Goal: Communication & Community: Answer question/provide support

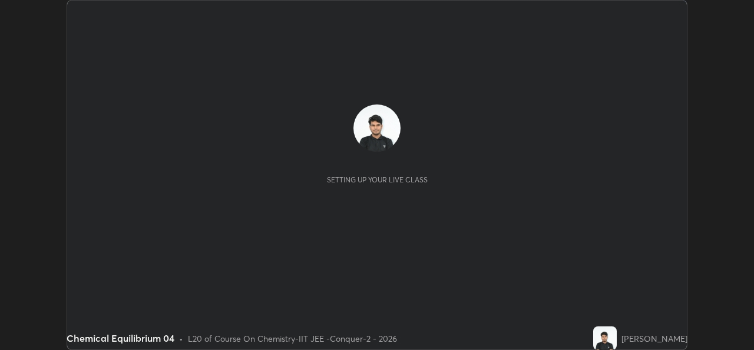
scroll to position [350, 754]
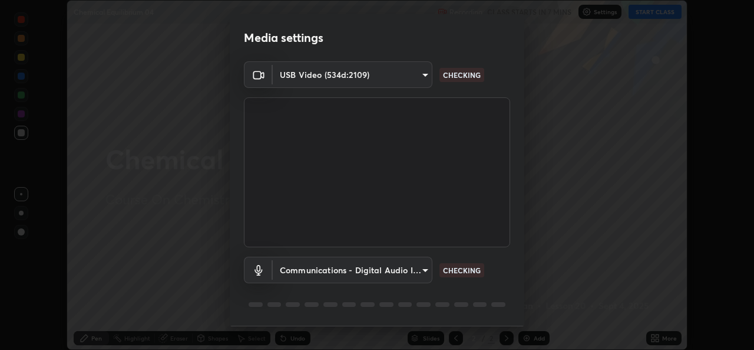
type input "05e0618f62b054dcc40553c7fbd7031c96524e68235480b96fb1515208e4dd7f"
click at [412, 265] on body "Erase all Chemical Equilibrium 04 Recording CLASS STARTS IN 6 MINS Settings STA…" at bounding box center [377, 175] width 754 height 350
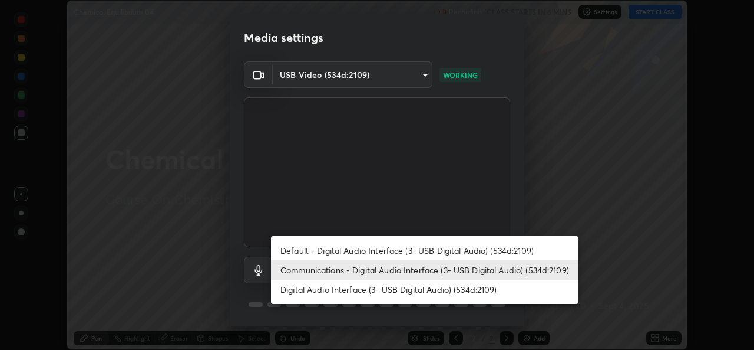
click at [406, 250] on li "Default - Digital Audio Interface (3- USB Digital Audio) (534d:2109)" at bounding box center [425, 249] width 308 height 19
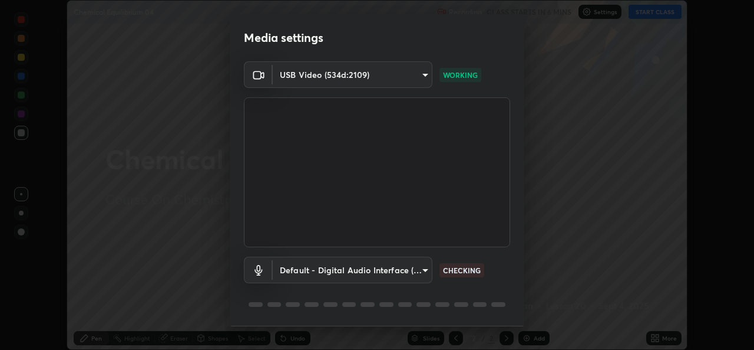
click at [403, 268] on li "Communications - Digital Audio Interface (3- USB Digital Audio) (534d:2109)" at bounding box center [386, 269] width 230 height 11
type input "communications"
click at [396, 271] on body "Erase all Chemical Equilibrium 04 Recording CLASS STARTS IN 6 MINS Settings STA…" at bounding box center [377, 175] width 754 height 350
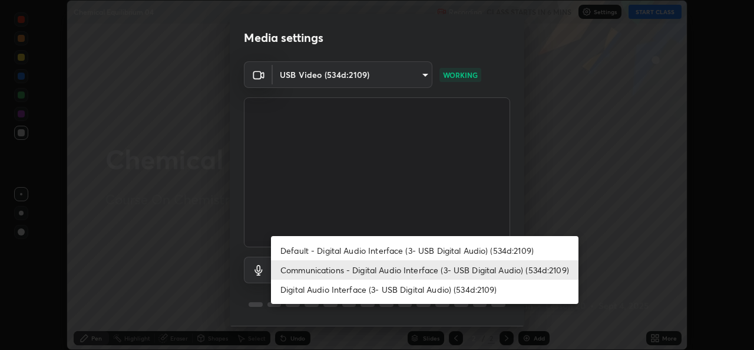
click at [434, 268] on li "Communications - Digital Audio Interface (3- USB Digital Audio) (534d:2109)" at bounding box center [425, 269] width 308 height 19
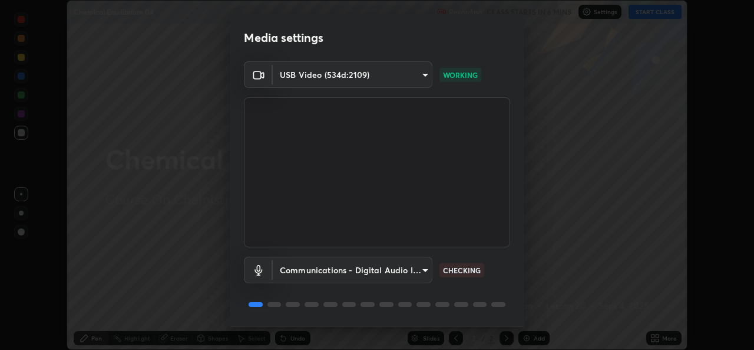
scroll to position [37, 0]
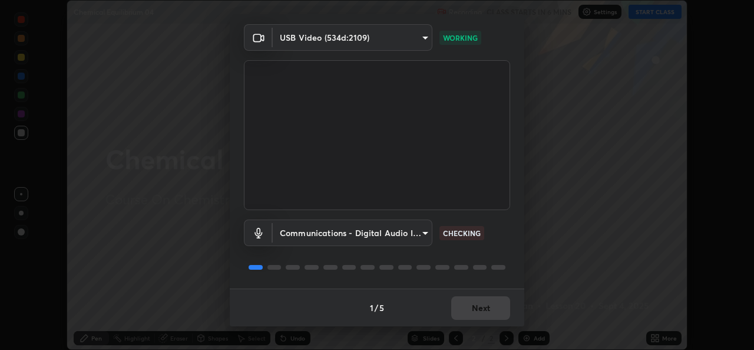
click at [482, 305] on div "1 / 5 Next" at bounding box center [377, 307] width 295 height 38
click at [482, 301] on div "1 / 5 Next" at bounding box center [377, 307] width 295 height 38
click at [482, 308] on div "1 / 5 Next" at bounding box center [377, 307] width 295 height 38
click at [481, 302] on div "1 / 5 Next" at bounding box center [377, 307] width 295 height 38
click at [486, 305] on div "1 / 5 Next" at bounding box center [377, 307] width 295 height 38
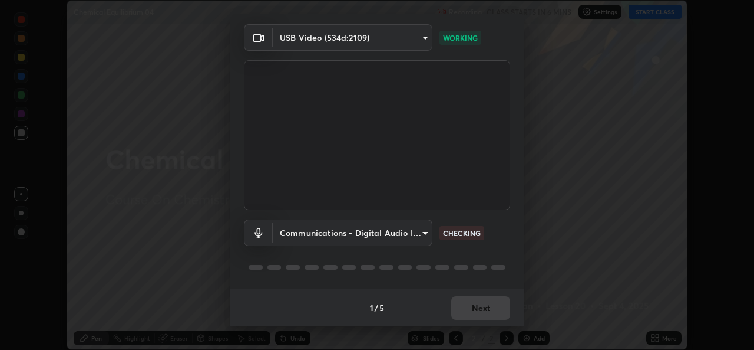
click at [484, 308] on div "1 / 5 Next" at bounding box center [377, 307] width 295 height 38
click at [486, 309] on div "1 / 5 Next" at bounding box center [377, 307] width 295 height 38
click at [482, 308] on div "1 / 5 Next" at bounding box center [377, 307] width 295 height 38
click at [480, 311] on div "1 / 5 Next" at bounding box center [377, 307] width 295 height 38
click at [483, 309] on div "1 / 5 Next" at bounding box center [377, 307] width 295 height 38
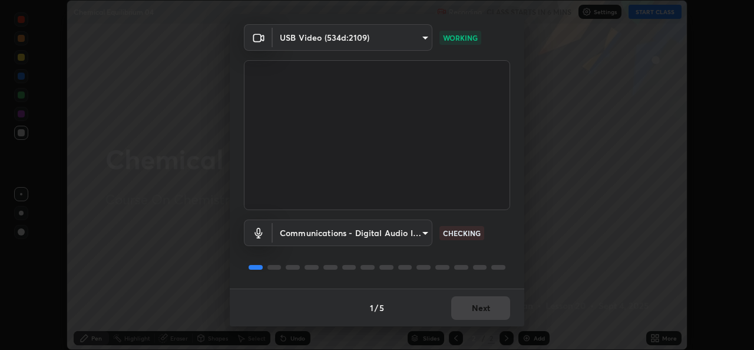
click at [482, 304] on div "1 / 5 Next" at bounding box center [377, 307] width 295 height 38
click at [486, 305] on div "1 / 5 Next" at bounding box center [377, 307] width 295 height 38
click at [484, 308] on div "1 / 5 Next" at bounding box center [377, 307] width 295 height 38
click at [486, 311] on div "1 / 5 Next" at bounding box center [377, 307] width 295 height 38
click at [486, 314] on div "1 / 5 Next" at bounding box center [377, 307] width 295 height 38
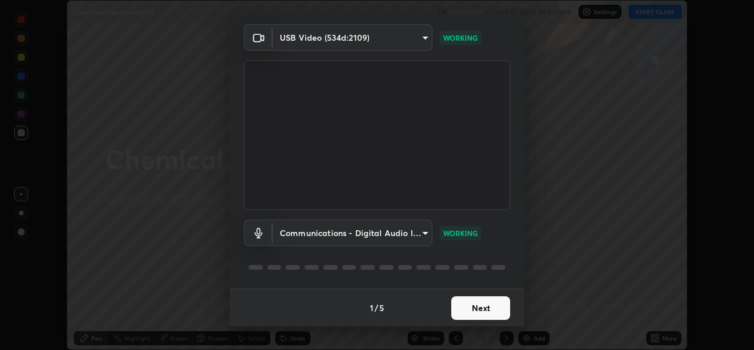
click at [486, 308] on button "Next" at bounding box center [480, 308] width 59 height 24
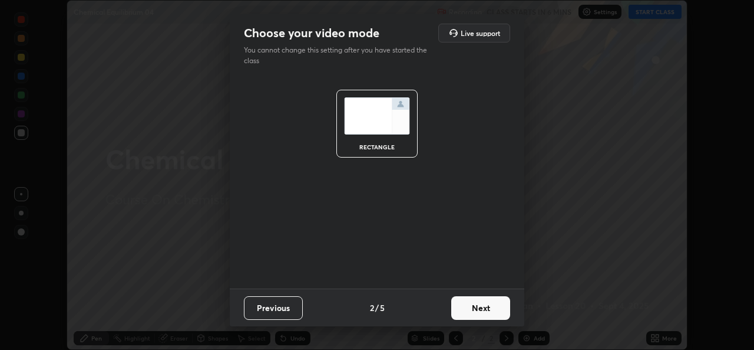
scroll to position [0, 0]
click at [490, 309] on button "Next" at bounding box center [480, 308] width 59 height 24
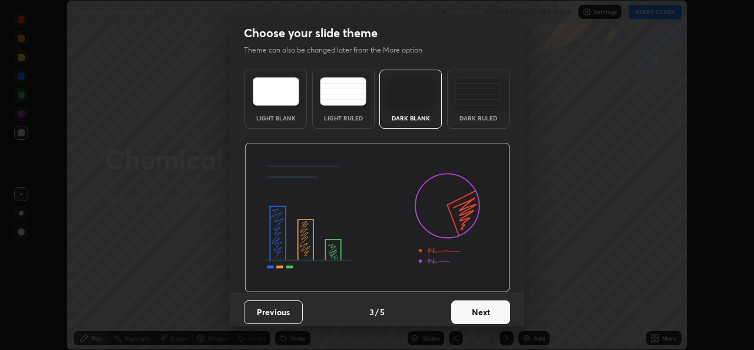
click at [496, 312] on button "Next" at bounding box center [480, 312] width 59 height 24
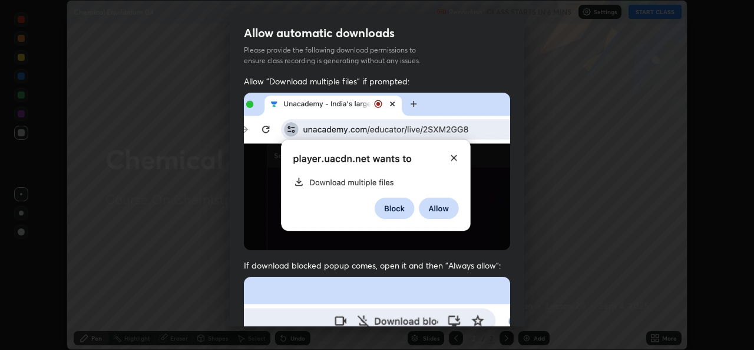
click at [507, 306] on div "Allow "Download multiple files" if prompted: If download blocked popup comes, o…" at bounding box center [377, 323] width 295 height 496
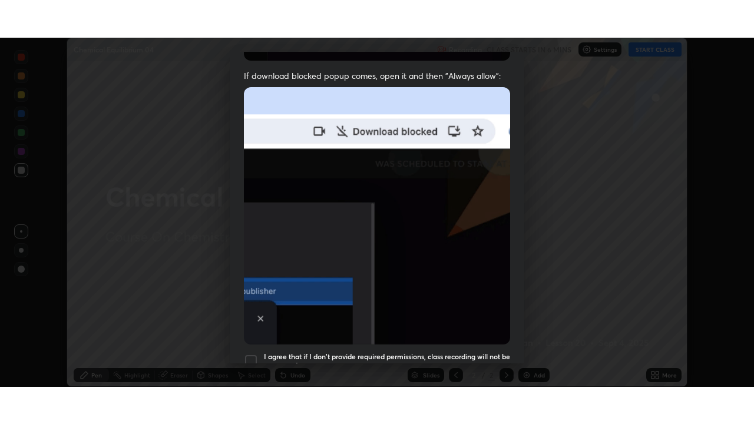
scroll to position [278, 0]
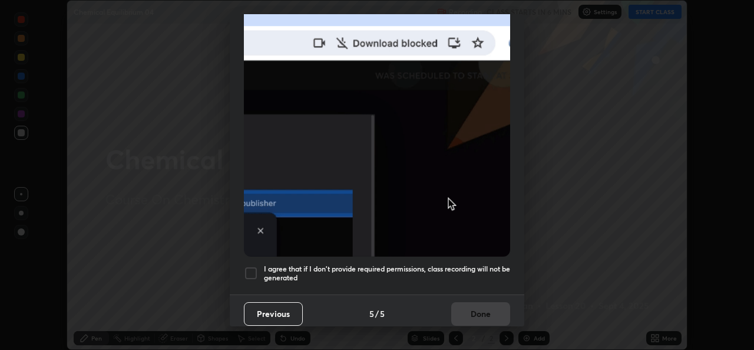
click at [248, 272] on div at bounding box center [251, 273] width 14 height 14
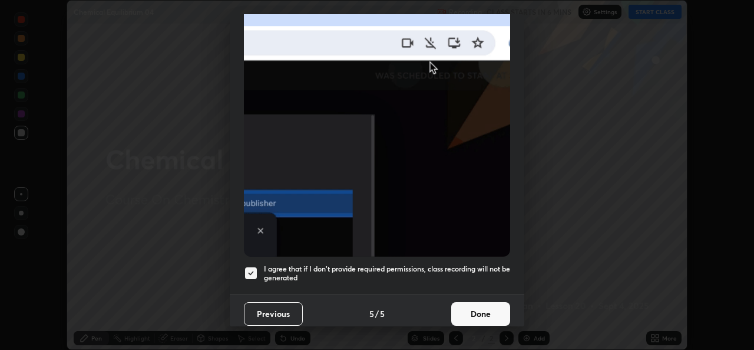
click at [466, 305] on button "Done" at bounding box center [480, 314] width 59 height 24
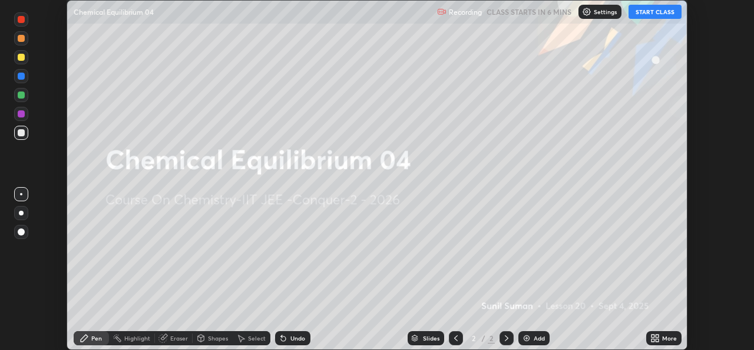
click at [657, 335] on icon at bounding box center [657, 335] width 3 height 3
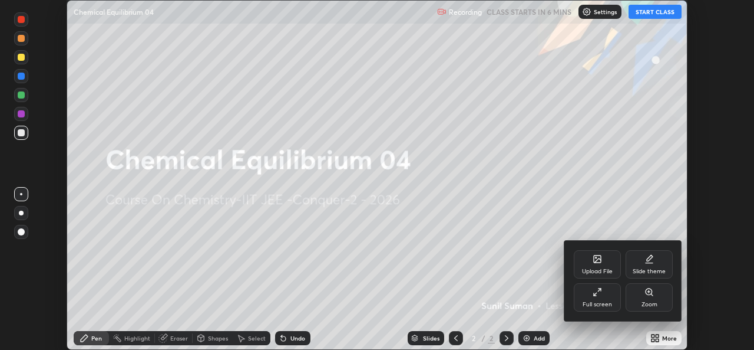
click at [609, 296] on div "Full screen" at bounding box center [597, 297] width 47 height 28
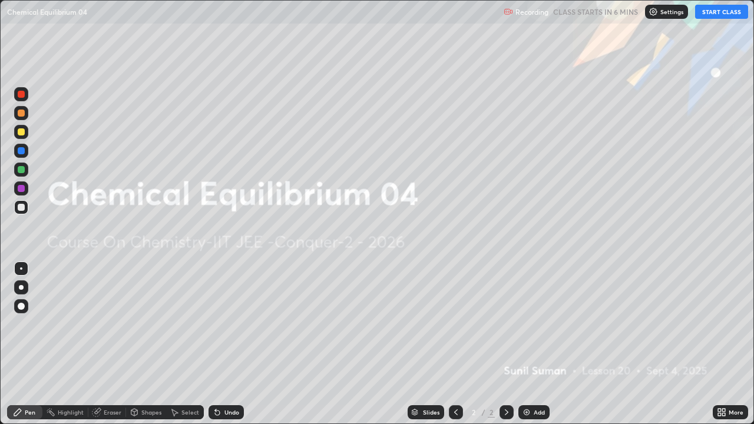
scroll to position [424, 754]
click at [728, 349] on div "More" at bounding box center [730, 413] width 35 height 14
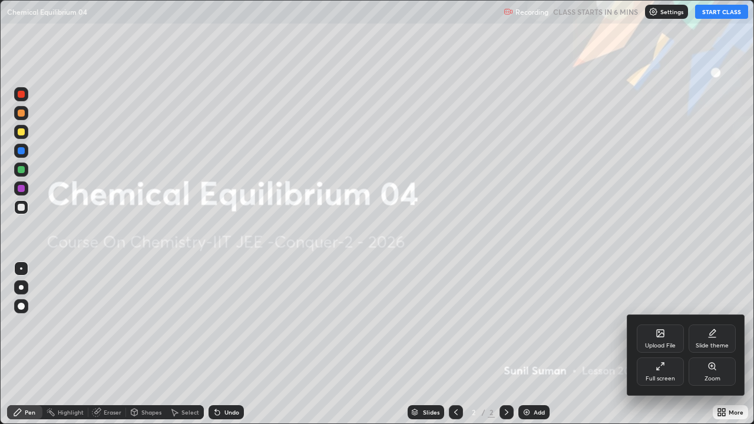
click at [667, 341] on div "Upload File" at bounding box center [660, 339] width 47 height 28
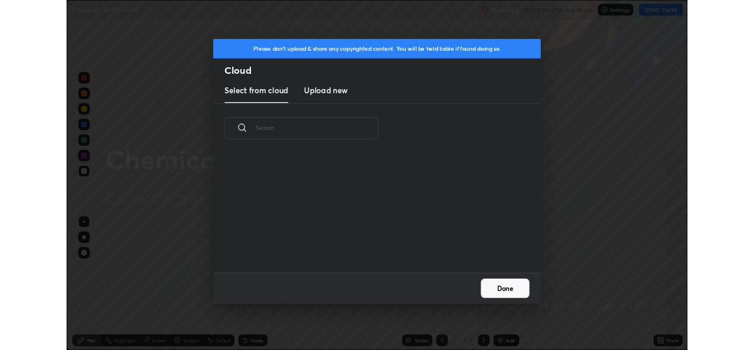
scroll to position [145, 378]
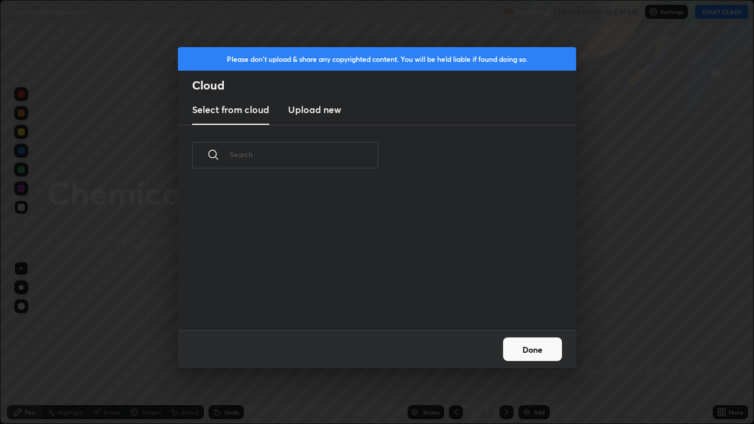
click at [328, 108] on h3 "Upload new" at bounding box center [314, 110] width 53 height 14
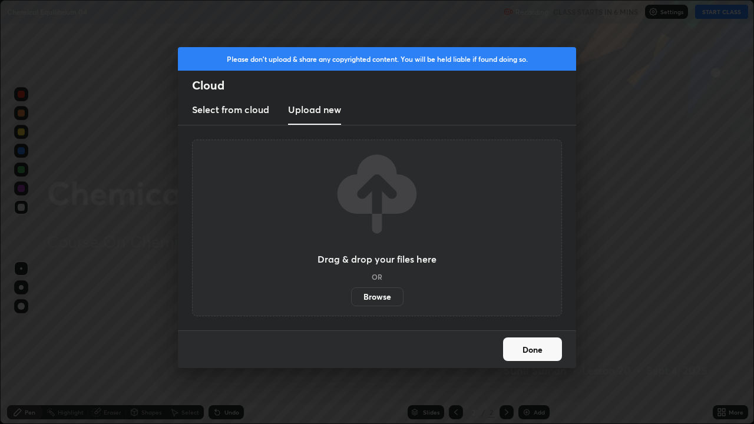
click at [366, 296] on label "Browse" at bounding box center [377, 297] width 52 height 19
click at [351, 296] on input "Browse" at bounding box center [351, 297] width 0 height 19
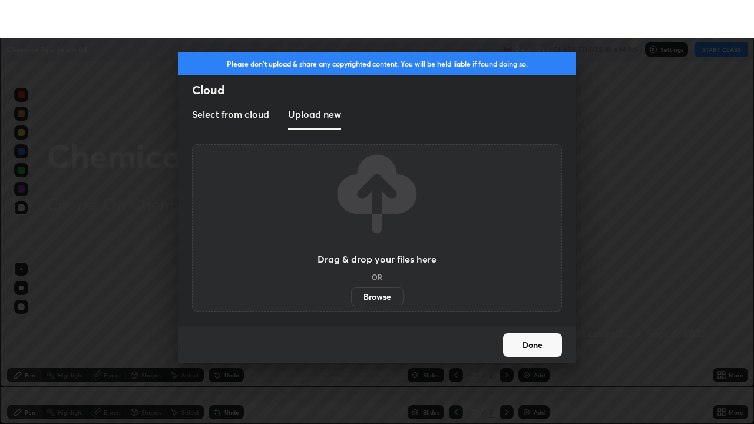
scroll to position [58590, 58185]
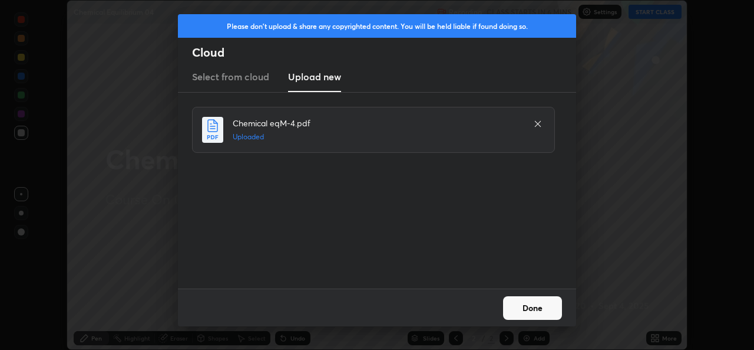
click at [538, 312] on button "Done" at bounding box center [532, 308] width 59 height 24
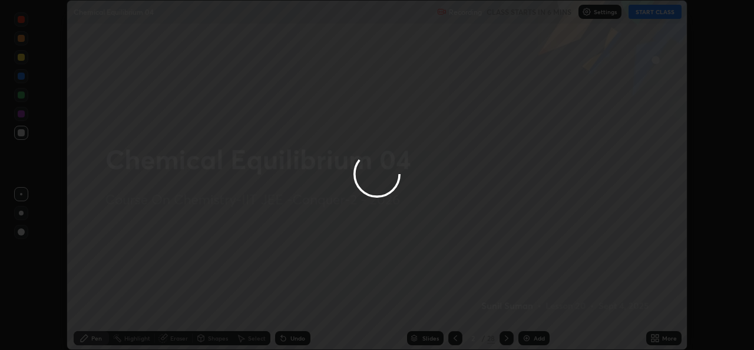
click at [657, 339] on icon at bounding box center [657, 339] width 3 height 3
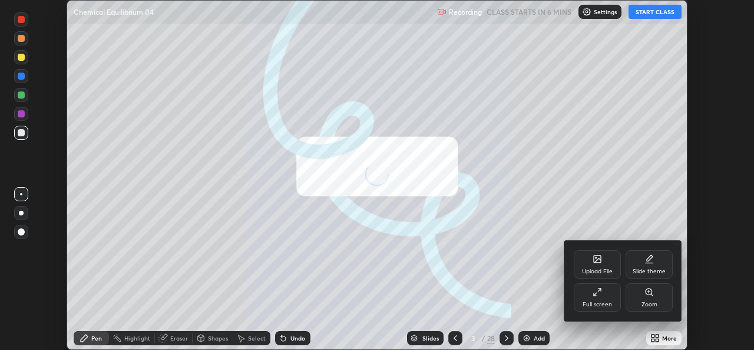
click at [606, 297] on div "Full screen" at bounding box center [597, 297] width 47 height 28
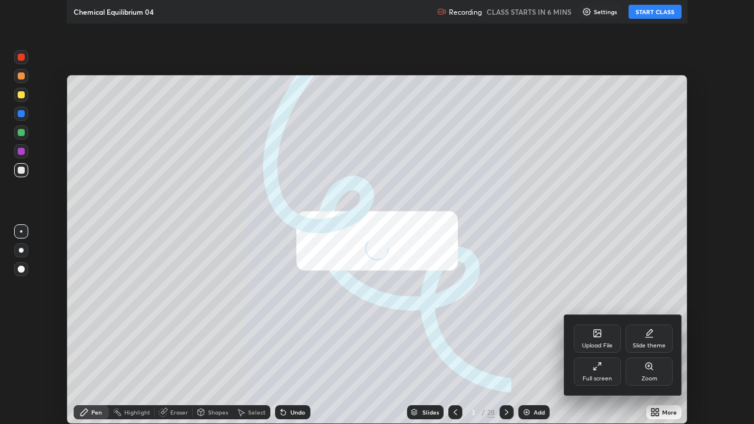
scroll to position [424, 754]
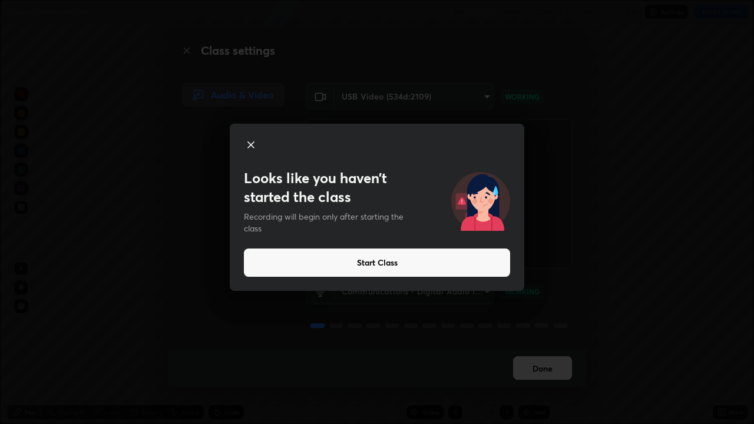
click at [258, 149] on div at bounding box center [377, 146] width 266 height 17
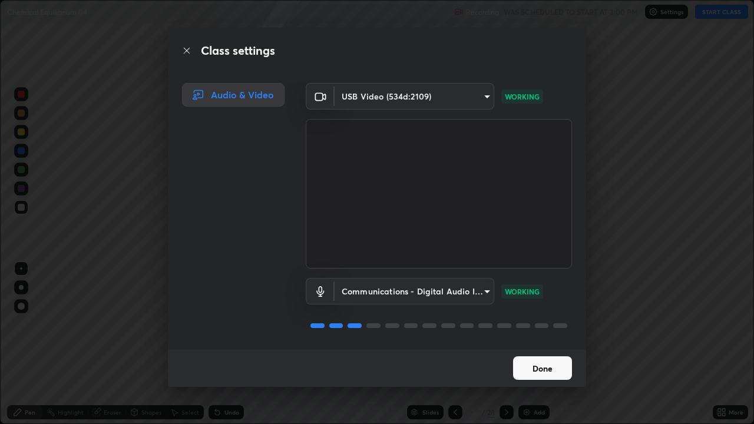
click at [532, 349] on button "Done" at bounding box center [542, 369] width 59 height 24
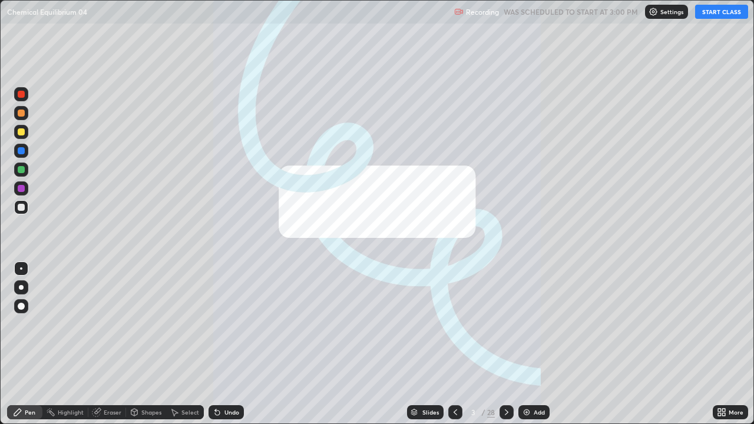
click at [532, 349] on div "Add" at bounding box center [534, 413] width 31 height 14
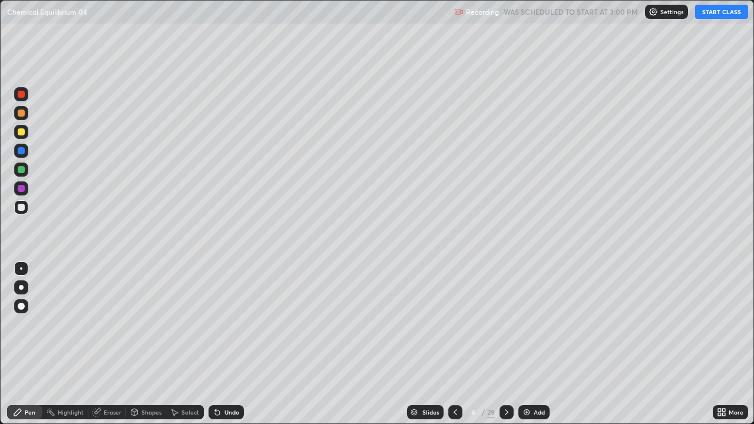
click at [714, 10] on button "START CLASS" at bounding box center [721, 12] width 53 height 14
click at [724, 349] on icon at bounding box center [724, 414] width 3 height 3
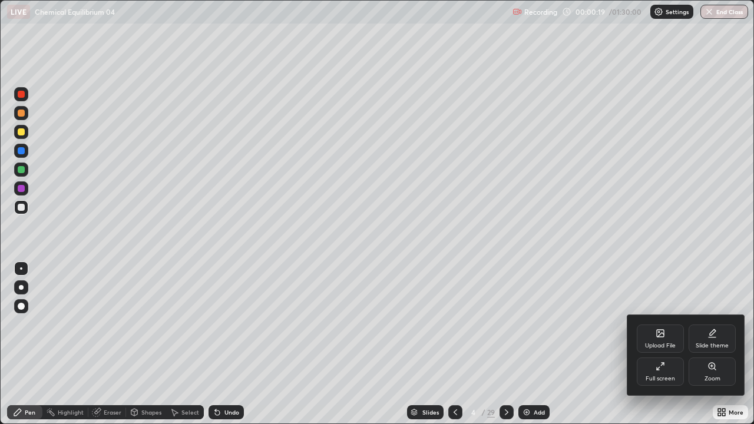
click at [657, 341] on div "Upload File" at bounding box center [660, 339] width 47 height 28
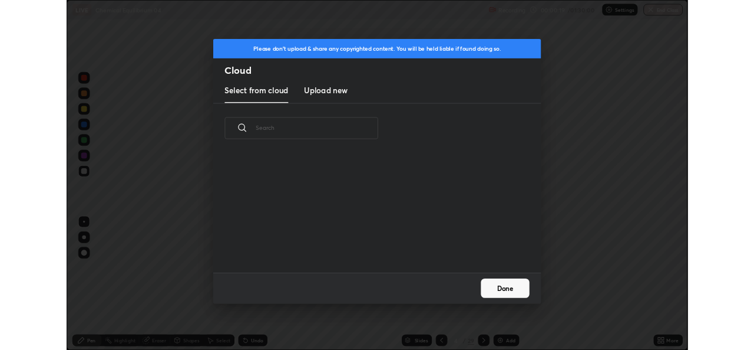
scroll to position [145, 378]
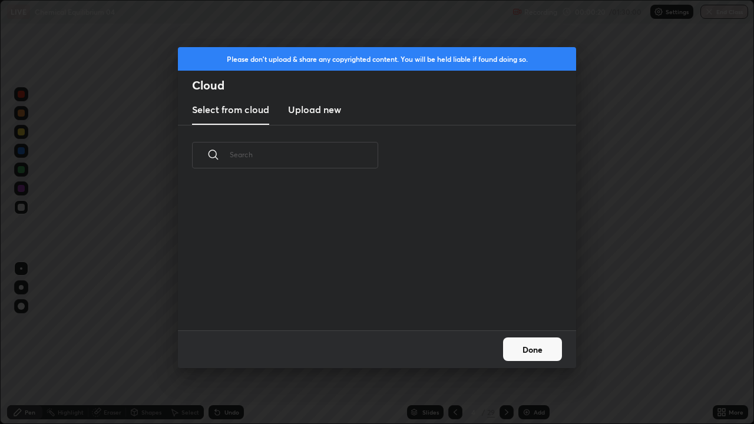
click at [317, 107] on h3 "Upload new" at bounding box center [314, 110] width 53 height 14
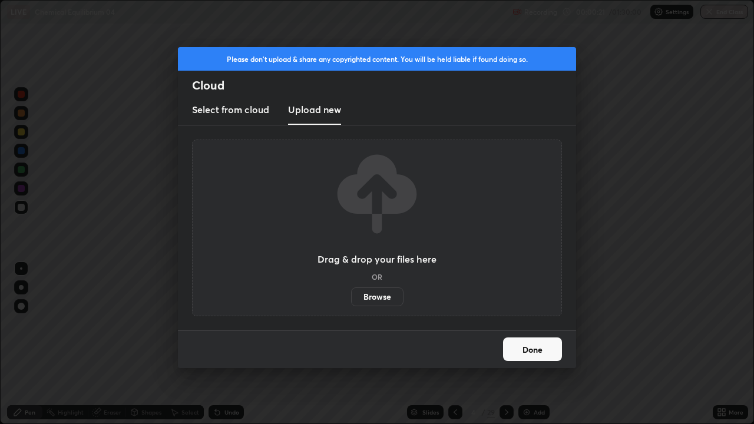
click at [386, 298] on label "Browse" at bounding box center [377, 297] width 52 height 19
click at [351, 298] on input "Browse" at bounding box center [351, 297] width 0 height 19
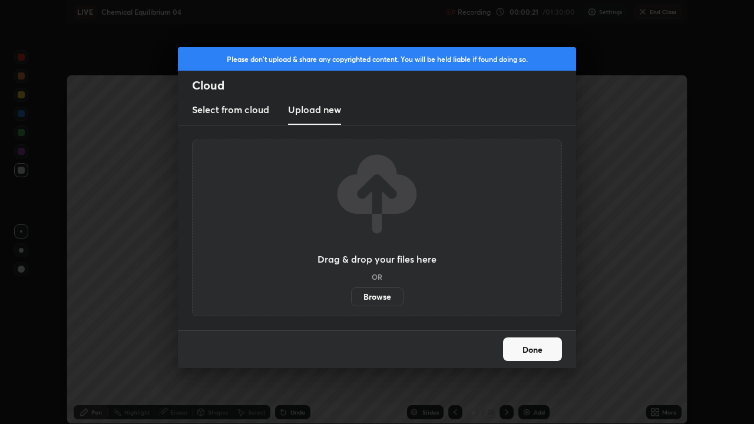
scroll to position [58590, 58185]
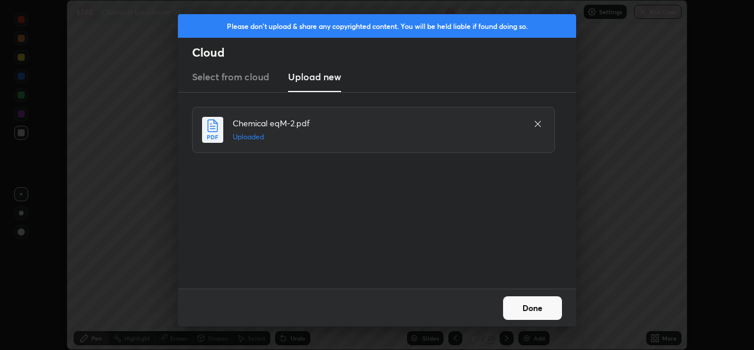
click at [522, 304] on button "Done" at bounding box center [532, 308] width 59 height 24
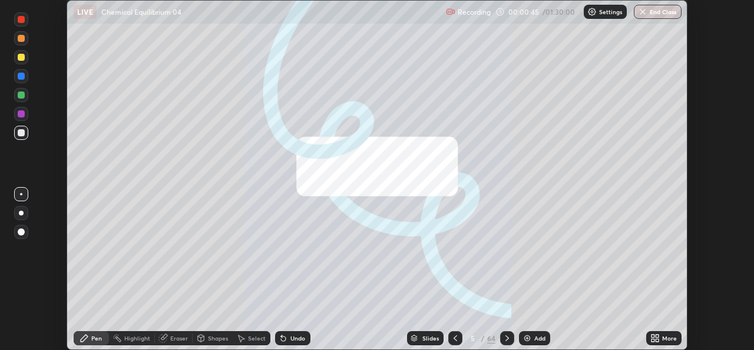
click at [653, 335] on icon at bounding box center [653, 335] width 3 height 3
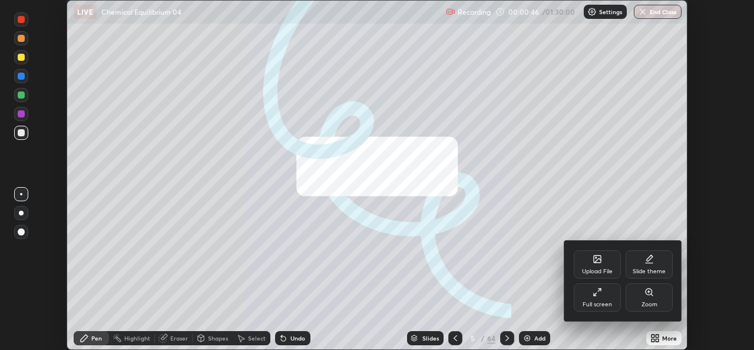
click at [593, 297] on div "Full screen" at bounding box center [597, 297] width 47 height 28
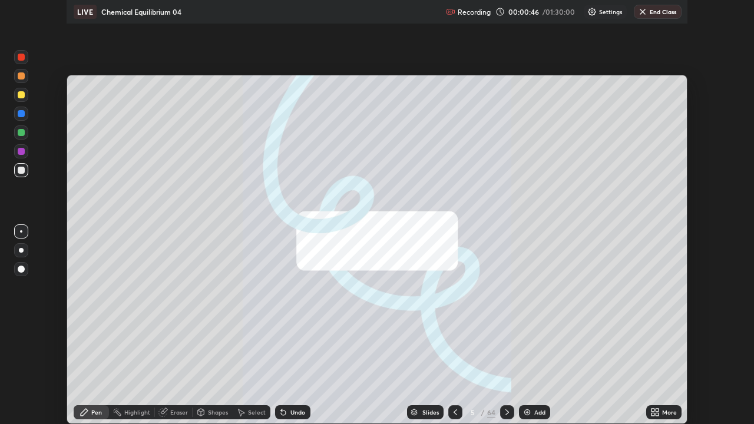
scroll to position [424, 754]
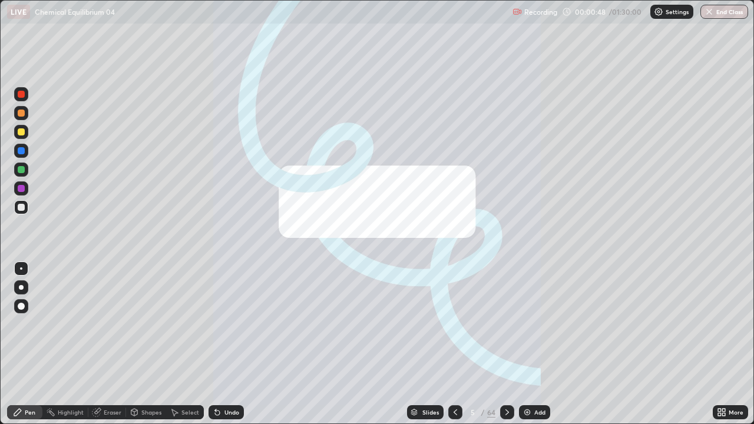
click at [477, 349] on div "5" at bounding box center [473, 412] width 12 height 7
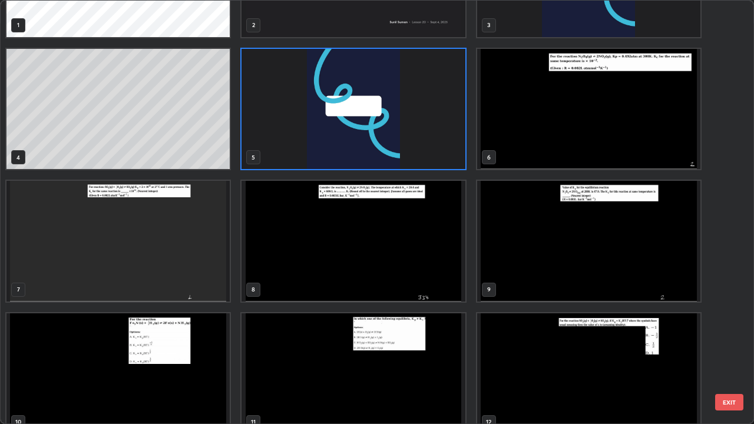
scroll to position [94, 0]
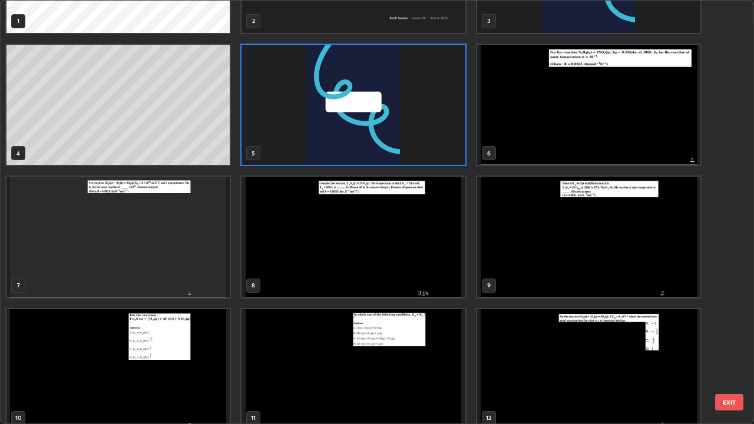
click at [552, 133] on img "grid" at bounding box center [588, 105] width 223 height 121
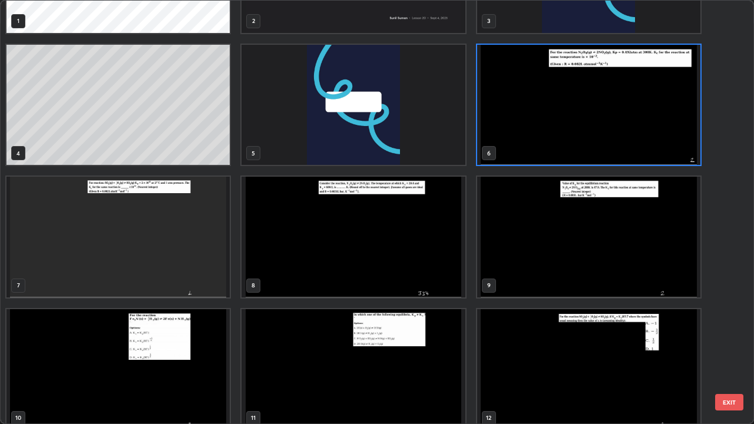
click at [552, 133] on img "grid" at bounding box center [588, 105] width 223 height 121
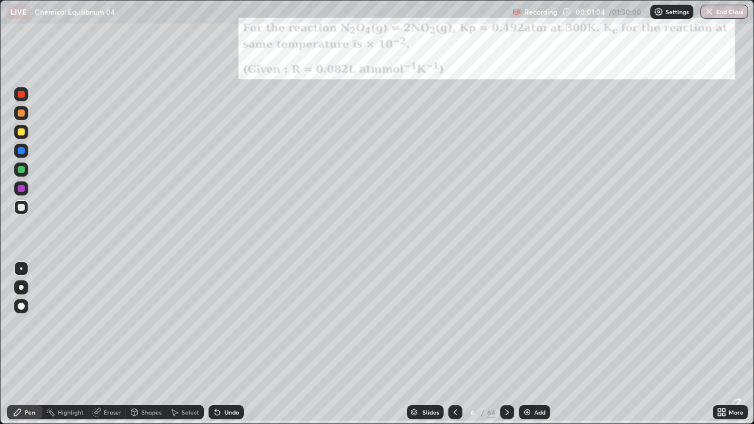
click at [525, 349] on img at bounding box center [527, 412] width 9 height 9
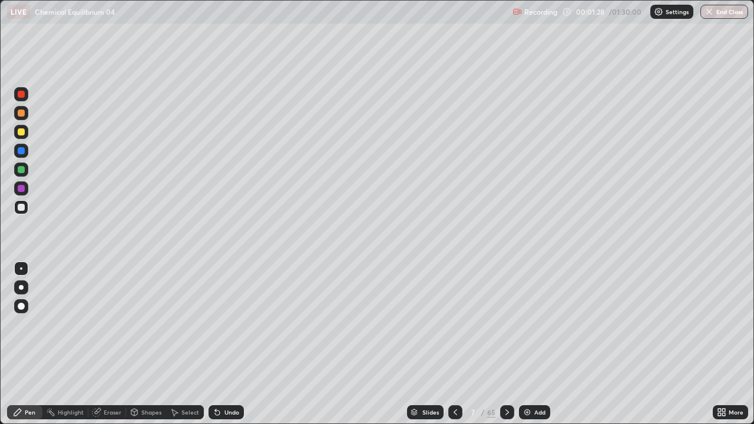
click at [215, 349] on icon at bounding box center [217, 413] width 5 height 5
click at [18, 113] on div at bounding box center [21, 113] width 7 height 7
click at [528, 349] on img at bounding box center [527, 412] width 9 height 9
click at [218, 349] on div "Undo" at bounding box center [226, 413] width 35 height 14
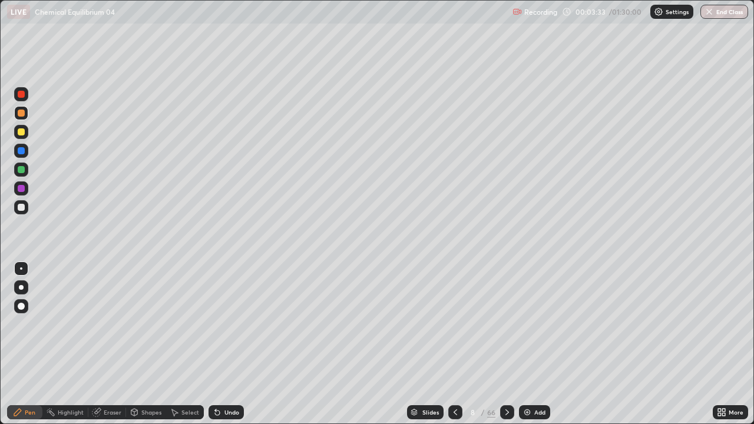
click at [219, 349] on div "Undo" at bounding box center [226, 413] width 35 height 14
click at [216, 349] on icon at bounding box center [217, 413] width 5 height 5
click at [529, 349] on img at bounding box center [527, 412] width 9 height 9
click at [482, 349] on div "/" at bounding box center [484, 412] width 4 height 7
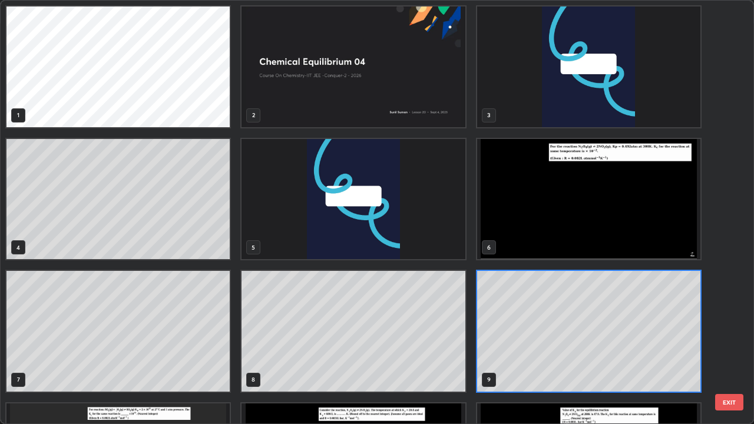
scroll to position [420, 747]
click at [526, 203] on img "grid" at bounding box center [588, 199] width 223 height 121
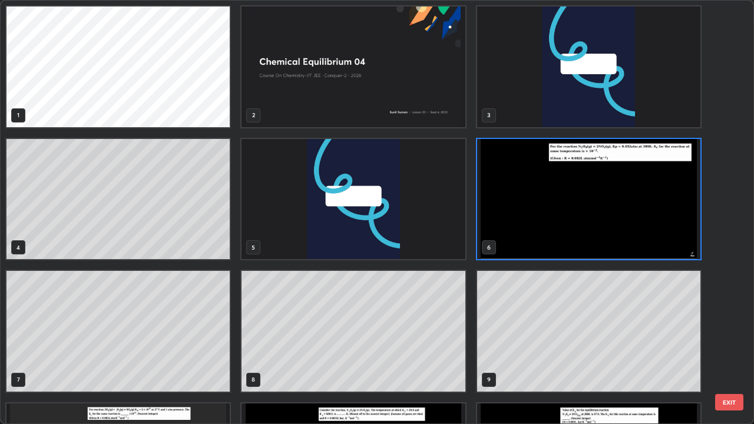
click at [524, 210] on img "grid" at bounding box center [588, 199] width 223 height 121
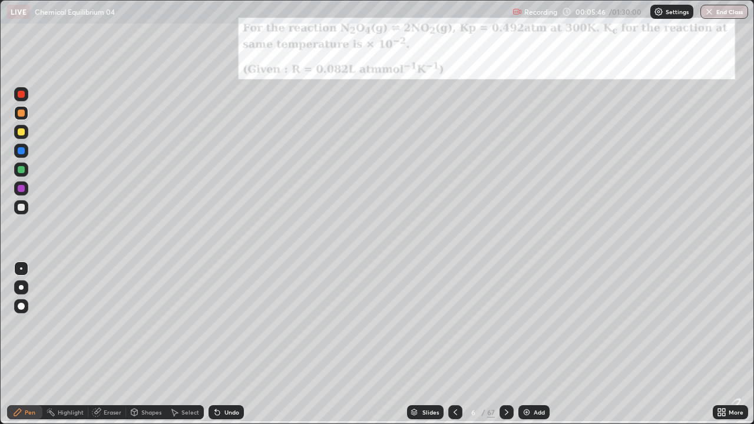
click at [482, 349] on div "/" at bounding box center [484, 412] width 4 height 7
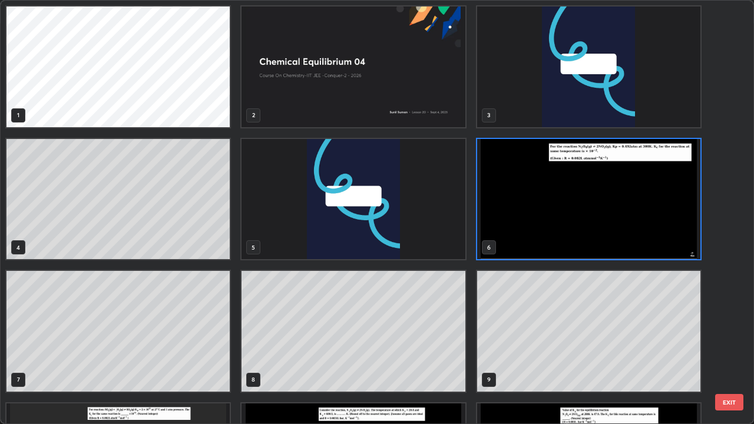
click at [728, 349] on button "EXIT" at bounding box center [730, 402] width 28 height 17
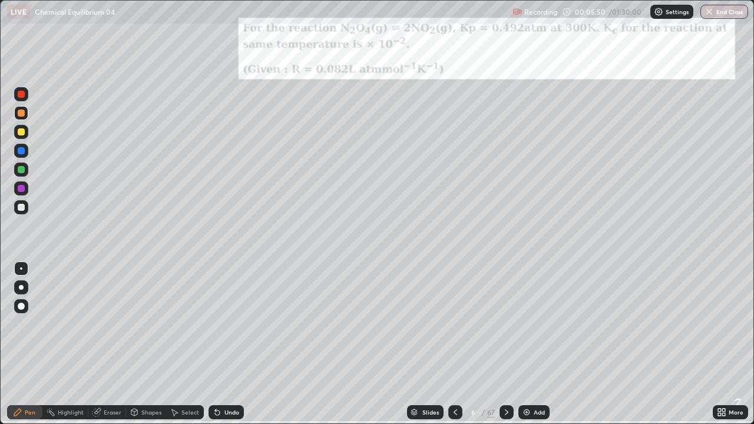
click at [482, 349] on div "/" at bounding box center [484, 412] width 4 height 7
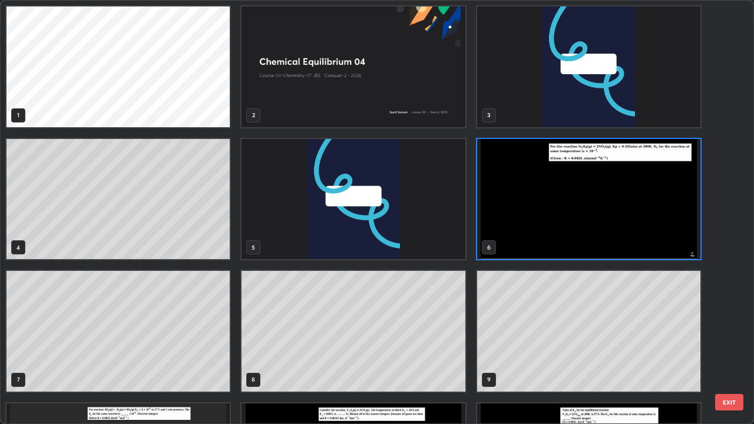
click at [523, 216] on img "grid" at bounding box center [588, 199] width 223 height 121
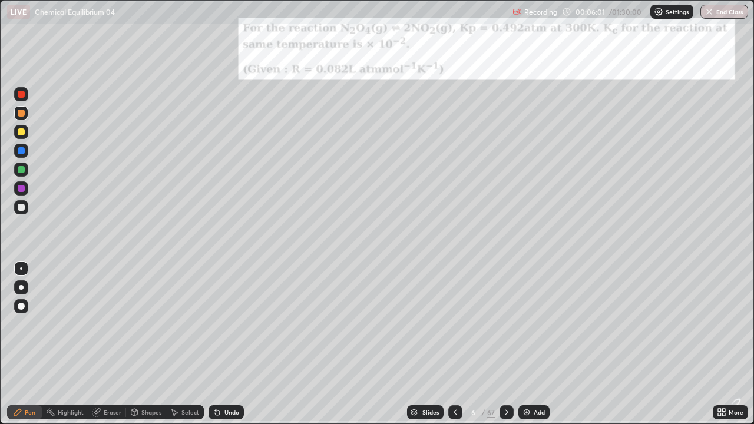
click at [523, 215] on img "grid" at bounding box center [588, 199] width 223 height 121
click at [529, 209] on img "grid" at bounding box center [588, 199] width 223 height 121
click at [505, 349] on icon at bounding box center [507, 413] width 4 height 6
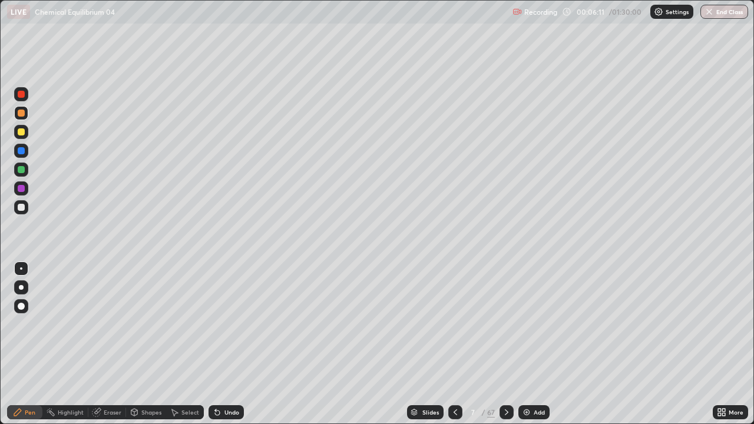
click at [511, 349] on div at bounding box center [507, 413] width 14 height 14
click at [506, 349] on icon at bounding box center [506, 412] width 9 height 9
click at [505, 349] on icon at bounding box center [506, 412] width 9 height 9
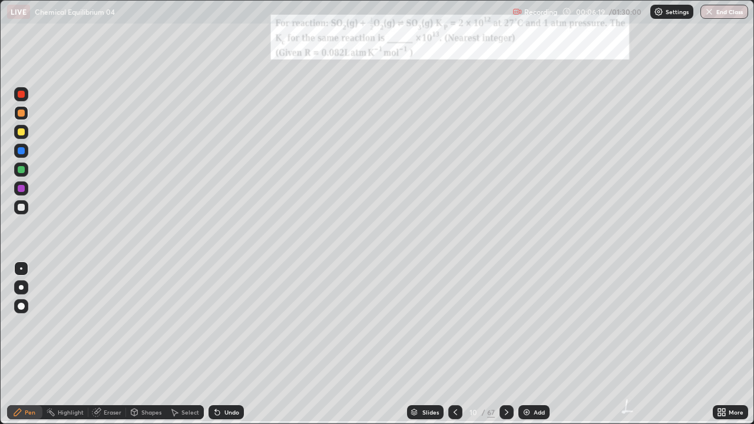
click at [502, 349] on div at bounding box center [507, 413] width 14 height 14
click at [723, 349] on icon at bounding box center [724, 414] width 3 height 3
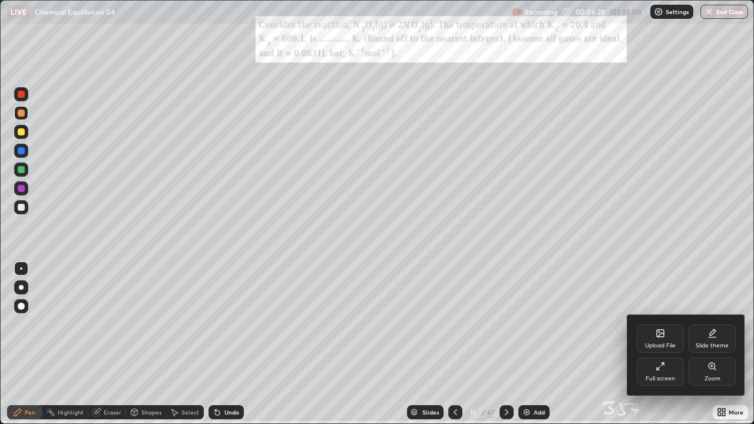
click at [662, 341] on div "Upload File" at bounding box center [660, 339] width 47 height 28
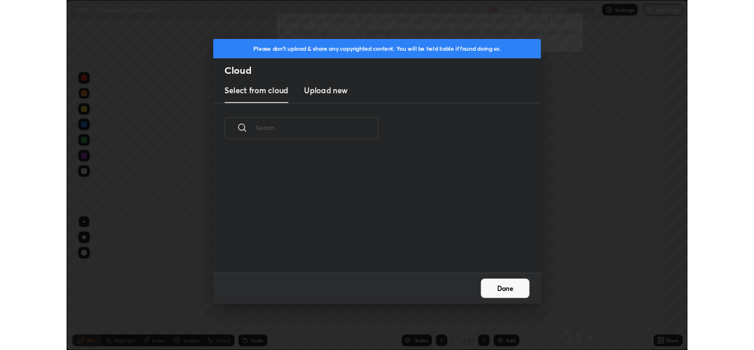
scroll to position [145, 378]
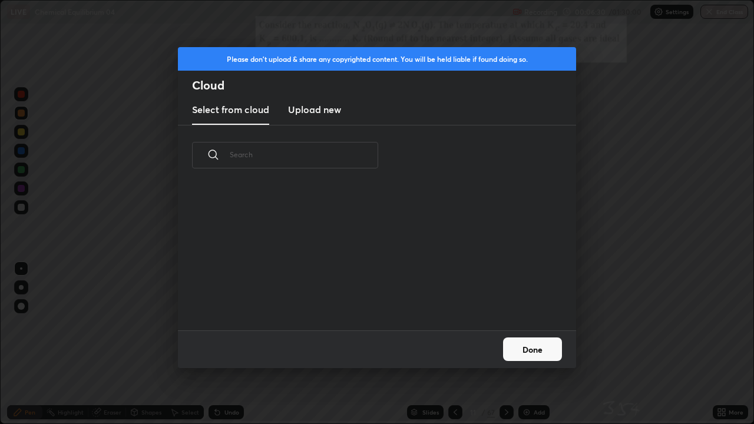
click at [317, 108] on h3 "Upload new" at bounding box center [314, 110] width 53 height 14
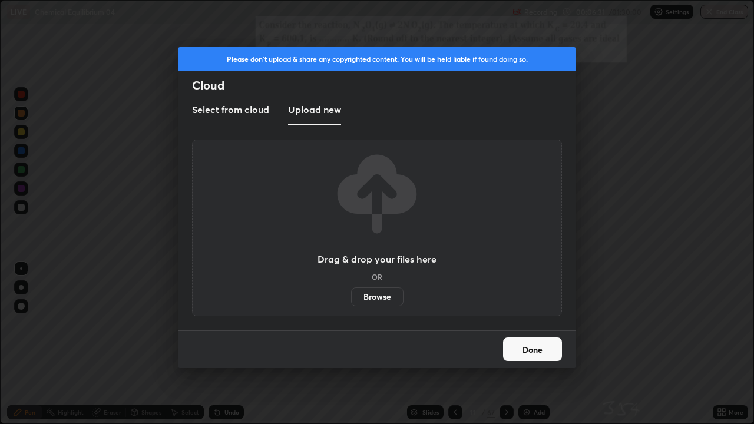
click at [374, 295] on label "Browse" at bounding box center [377, 297] width 52 height 19
click at [351, 295] on input "Browse" at bounding box center [351, 297] width 0 height 19
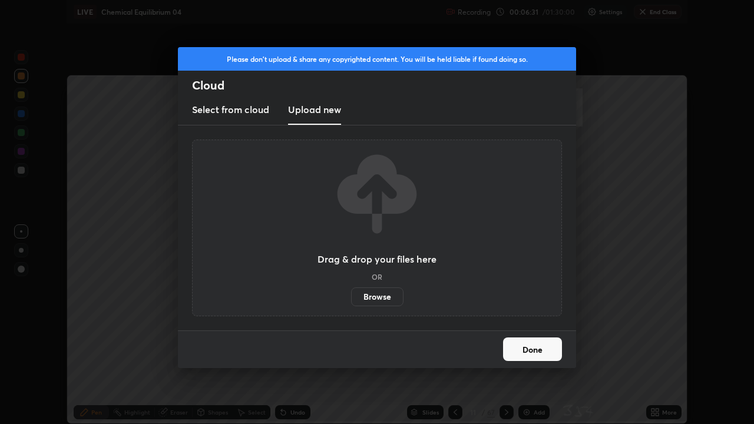
scroll to position [58590, 58185]
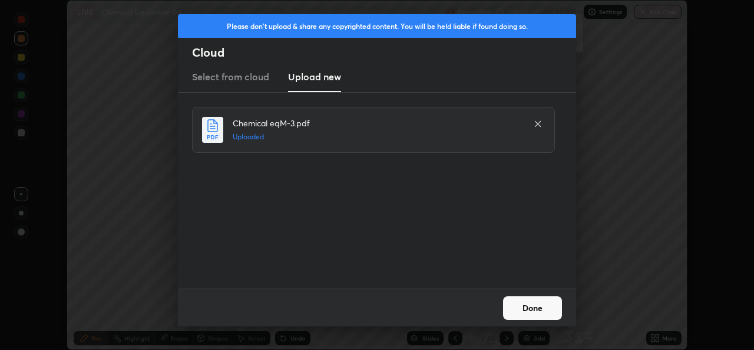
click at [523, 315] on button "Done" at bounding box center [532, 308] width 59 height 24
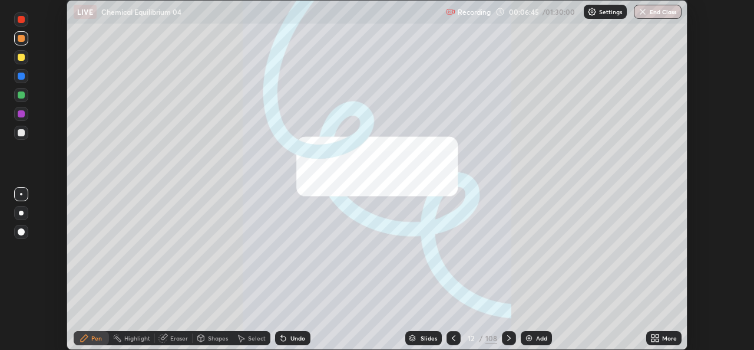
click at [658, 341] on icon at bounding box center [657, 339] width 3 height 3
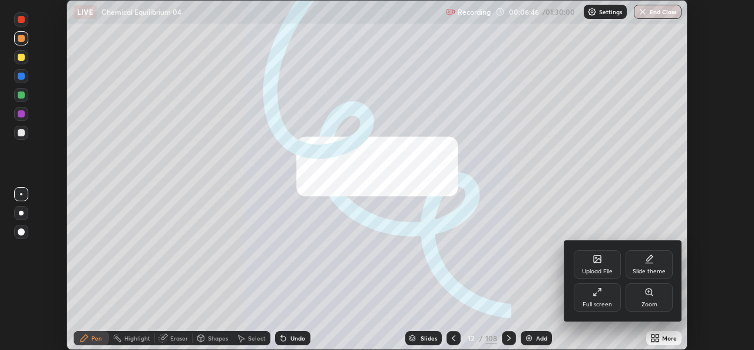
click at [597, 295] on icon at bounding box center [597, 291] width 9 height 9
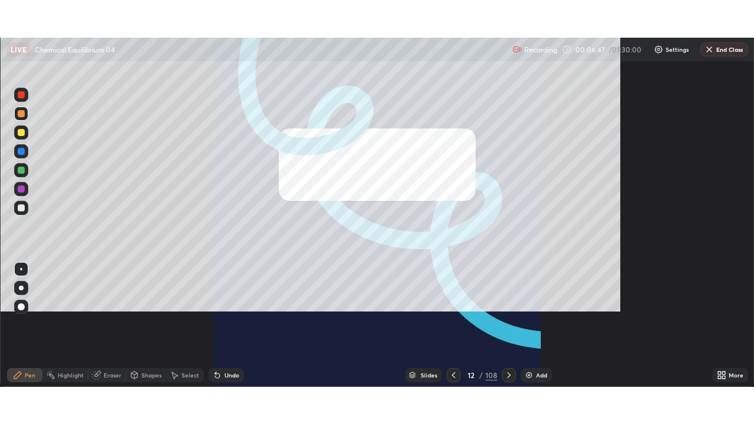
scroll to position [424, 754]
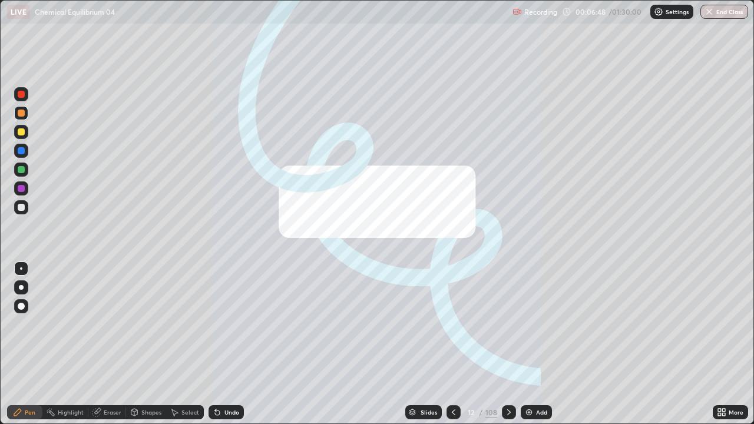
click at [480, 349] on div "/" at bounding box center [482, 412] width 4 height 7
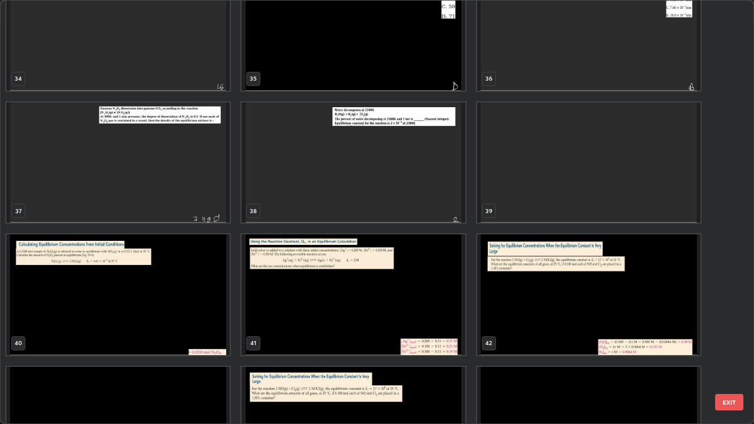
scroll to position [1494, 0]
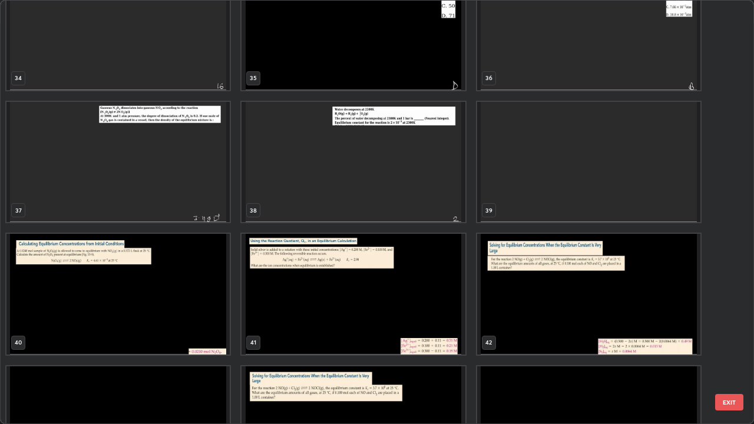
click at [729, 349] on button "EXIT" at bounding box center [730, 402] width 28 height 17
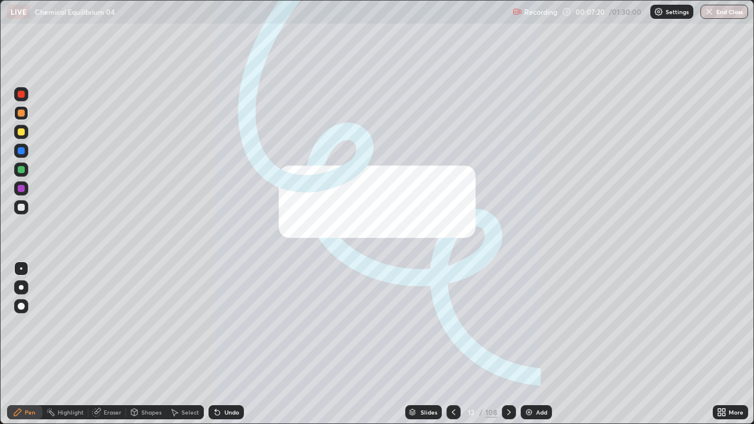
click at [534, 349] on div "Add" at bounding box center [536, 413] width 31 height 14
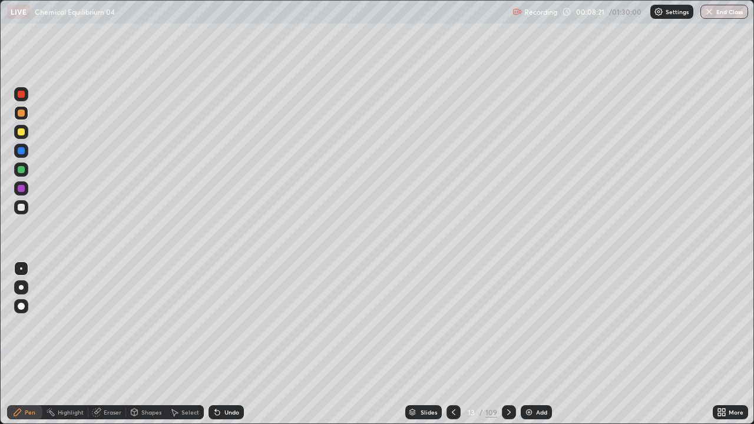
click at [18, 131] on div at bounding box center [21, 131] width 7 height 7
click at [22, 114] on div at bounding box center [21, 113] width 7 height 7
click at [529, 349] on div "Add" at bounding box center [536, 413] width 31 height 14
click at [22, 132] on div at bounding box center [21, 131] width 7 height 7
click at [525, 349] on img at bounding box center [528, 412] width 9 height 9
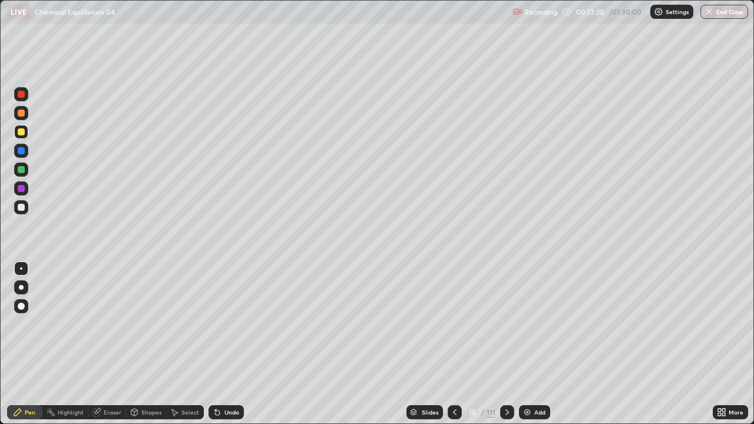
click at [21, 213] on div at bounding box center [21, 207] width 14 height 14
click at [726, 349] on icon at bounding box center [724, 414] width 3 height 3
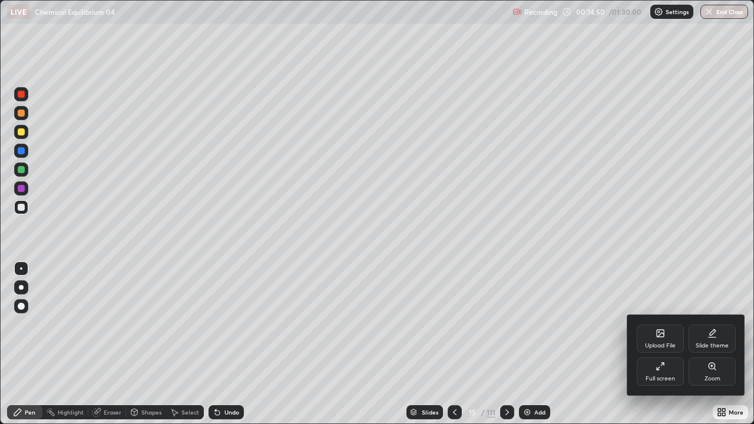
click at [659, 335] on icon at bounding box center [661, 335] width 6 height 4
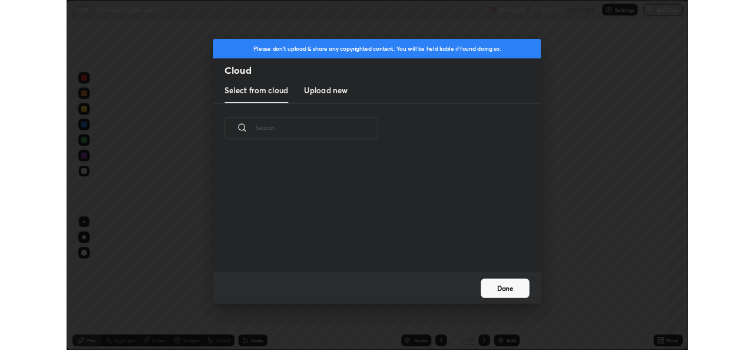
scroll to position [145, 378]
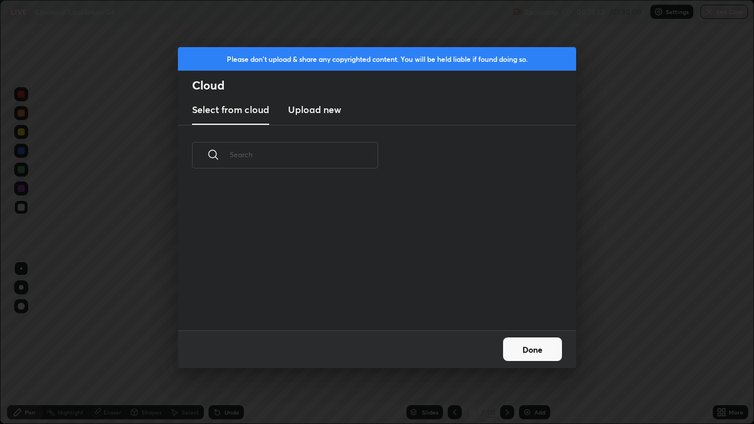
click at [319, 111] on h3 "Upload new" at bounding box center [314, 110] width 53 height 14
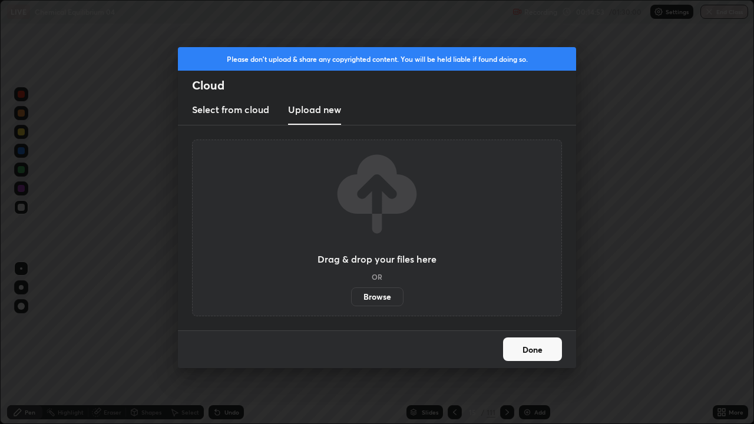
click at [380, 298] on label "Browse" at bounding box center [377, 297] width 52 height 19
click at [351, 298] on input "Browse" at bounding box center [351, 297] width 0 height 19
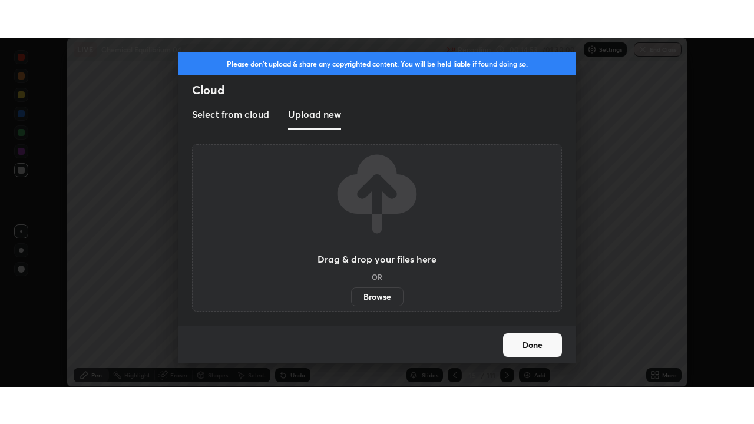
scroll to position [58590, 58185]
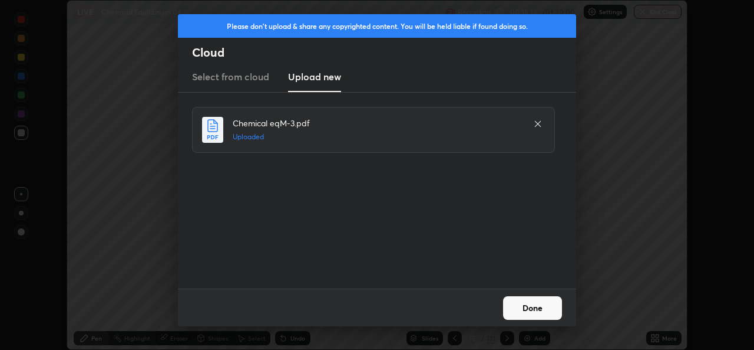
click at [515, 312] on button "Done" at bounding box center [532, 308] width 59 height 24
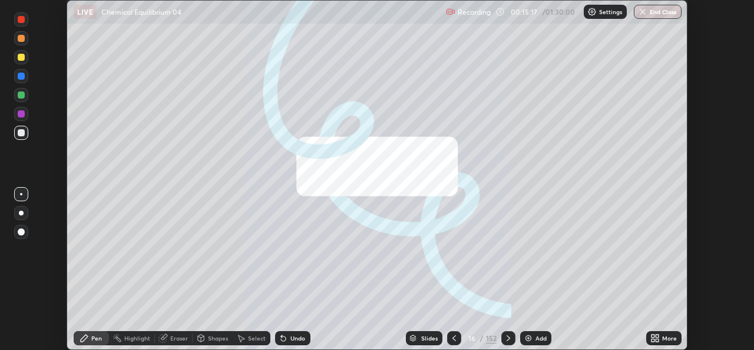
click at [657, 342] on div "More" at bounding box center [664, 338] width 35 height 14
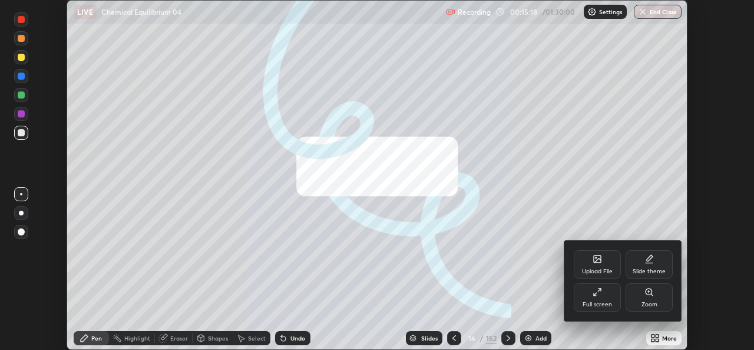
click at [595, 299] on div "Full screen" at bounding box center [597, 297] width 47 height 28
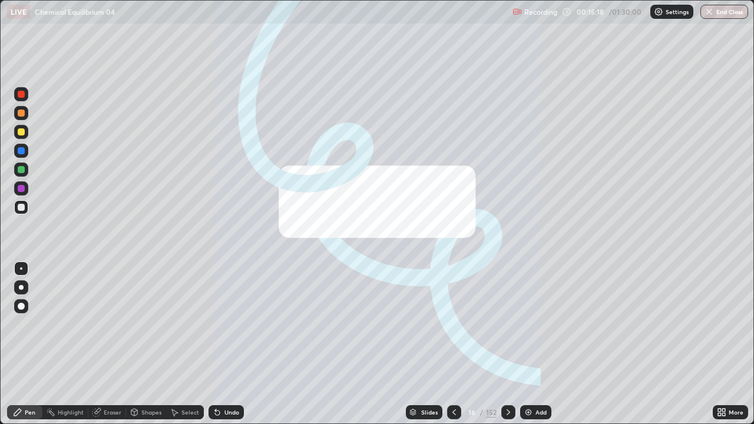
scroll to position [424, 754]
click at [468, 349] on div "16" at bounding box center [472, 412] width 12 height 7
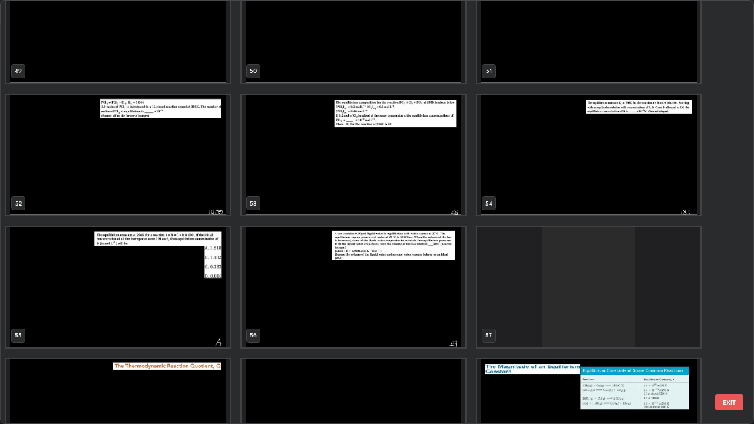
scroll to position [2164, 0]
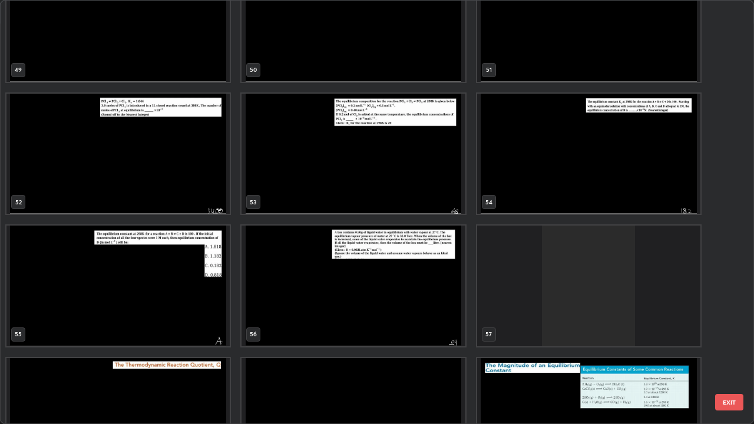
click at [334, 181] on img "grid" at bounding box center [353, 154] width 223 height 121
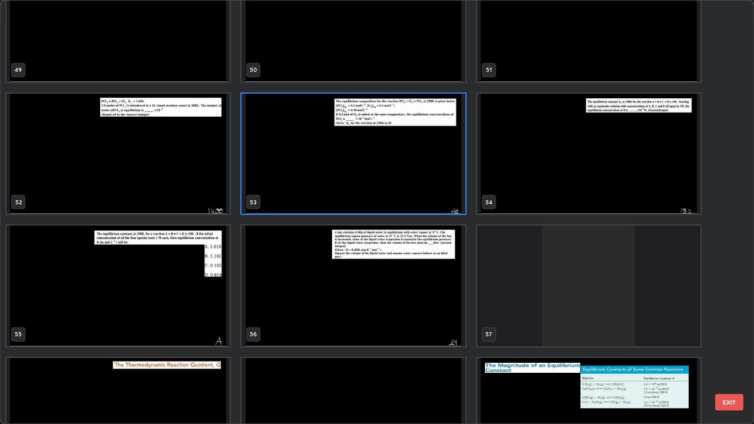
click at [334, 181] on img "grid" at bounding box center [353, 154] width 223 height 121
click at [331, 180] on img "grid" at bounding box center [353, 154] width 223 height 121
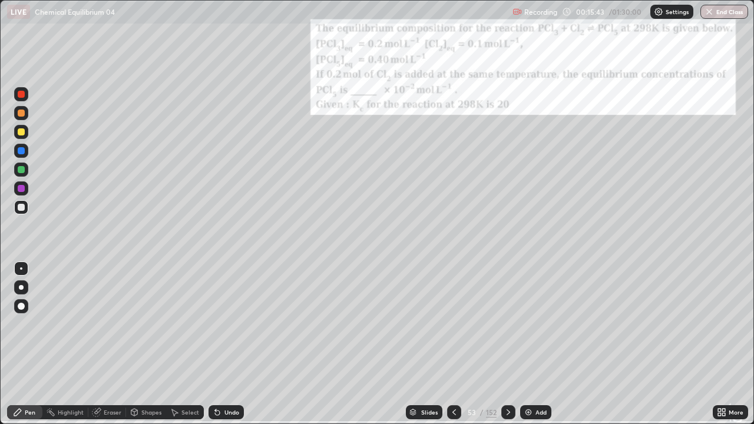
click at [328, 182] on img "grid" at bounding box center [353, 154] width 223 height 121
click at [721, 349] on icon at bounding box center [719, 410] width 3 height 3
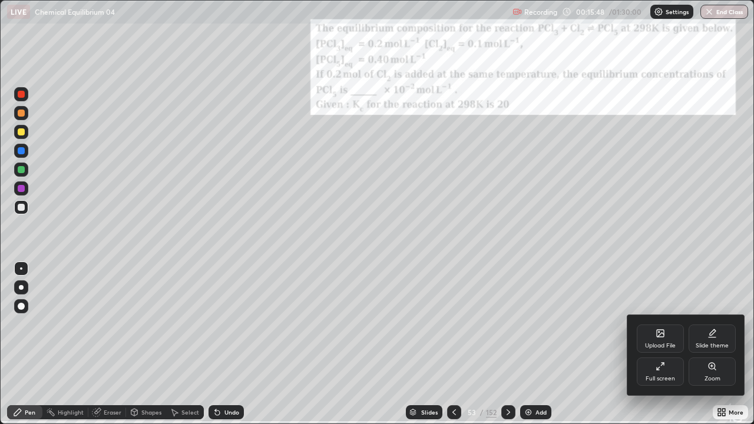
click at [711, 349] on icon at bounding box center [712, 366] width 9 height 9
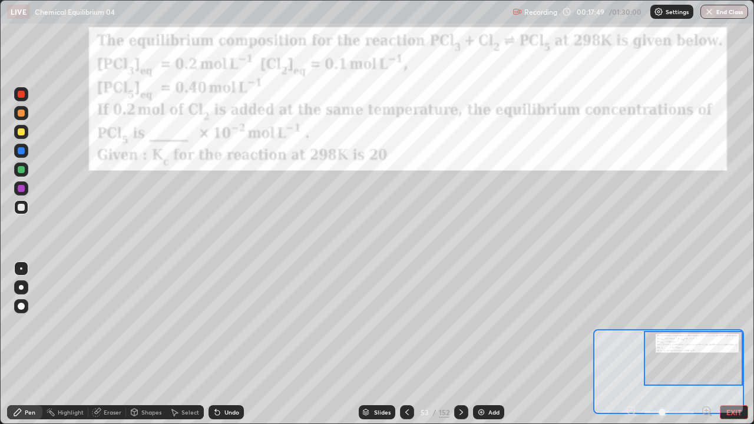
click at [15, 109] on div at bounding box center [21, 113] width 14 height 14
click at [21, 210] on div at bounding box center [21, 207] width 7 height 7
click at [215, 349] on icon at bounding box center [217, 413] width 5 height 5
click at [215, 349] on icon at bounding box center [215, 410] width 1 height 1
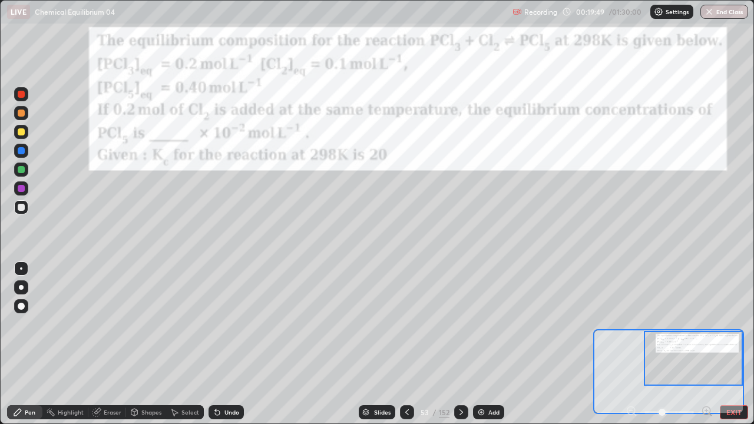
click at [215, 349] on icon at bounding box center [217, 413] width 5 height 5
click at [215, 349] on icon at bounding box center [215, 410] width 1 height 1
click at [482, 349] on img at bounding box center [481, 412] width 9 height 9
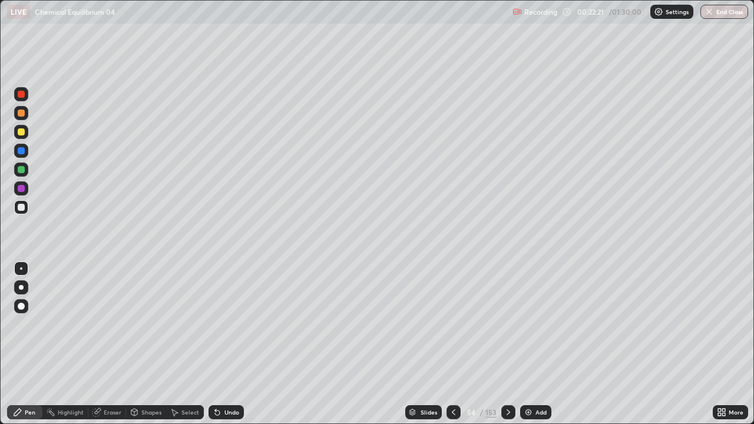
click at [22, 207] on div at bounding box center [21, 207] width 7 height 7
click at [22, 131] on div at bounding box center [21, 131] width 7 height 7
click at [21, 205] on div at bounding box center [21, 207] width 7 height 7
click at [528, 349] on img at bounding box center [528, 412] width 9 height 9
click at [23, 133] on div at bounding box center [21, 131] width 7 height 7
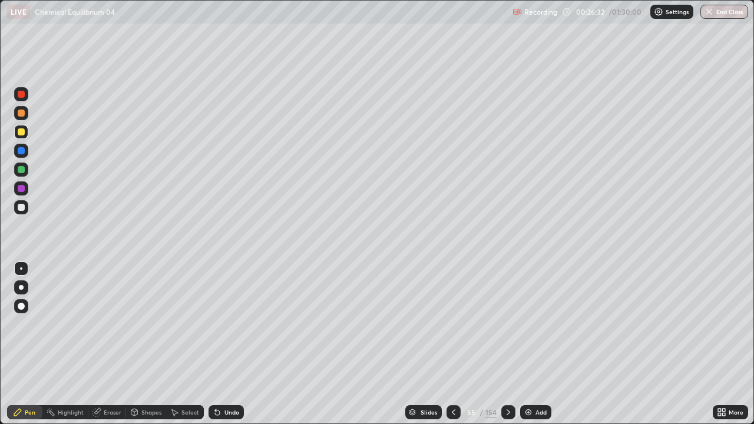
click at [20, 207] on div at bounding box center [21, 207] width 7 height 7
click at [215, 349] on icon at bounding box center [217, 413] width 5 height 5
click at [17, 131] on div at bounding box center [21, 132] width 14 height 14
click at [215, 349] on icon at bounding box center [217, 413] width 5 height 5
click at [215, 349] on icon at bounding box center [215, 410] width 1 height 1
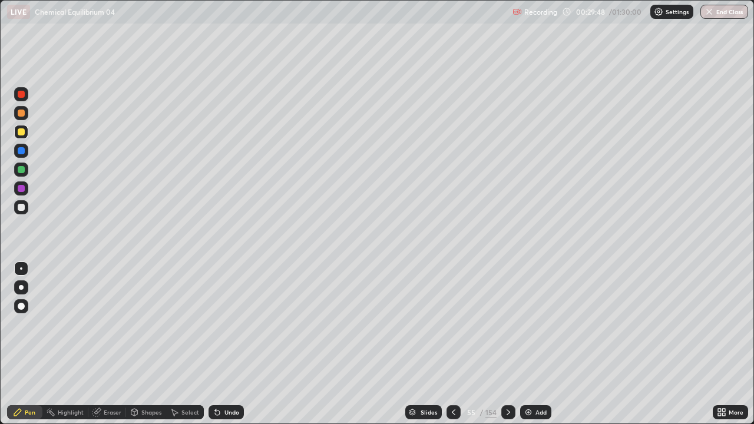
click at [215, 349] on icon at bounding box center [215, 410] width 1 height 1
click at [17, 206] on div at bounding box center [21, 207] width 14 height 14
click at [221, 349] on div "Undo" at bounding box center [226, 413] width 35 height 14
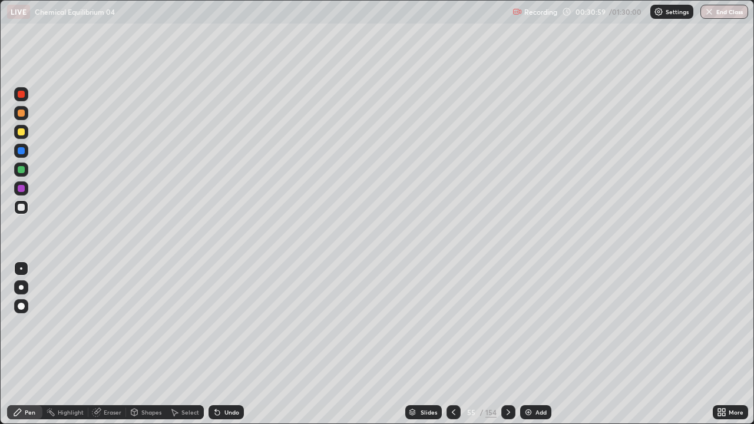
click at [219, 349] on div "Undo" at bounding box center [226, 413] width 35 height 14
click at [222, 349] on div "Undo" at bounding box center [226, 413] width 35 height 14
click at [526, 349] on img at bounding box center [528, 412] width 9 height 9
click at [24, 209] on div at bounding box center [21, 207] width 7 height 7
click at [222, 349] on div "Undo" at bounding box center [226, 413] width 35 height 14
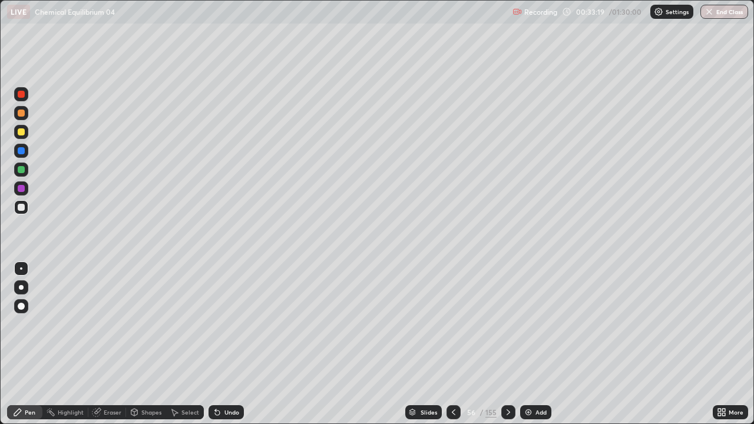
click at [215, 349] on div "Undo" at bounding box center [226, 413] width 35 height 14
click at [216, 349] on icon at bounding box center [217, 413] width 5 height 5
click at [217, 349] on icon at bounding box center [217, 413] width 5 height 5
click at [21, 132] on div at bounding box center [21, 131] width 7 height 7
click at [104, 349] on div "Eraser" at bounding box center [113, 413] width 18 height 6
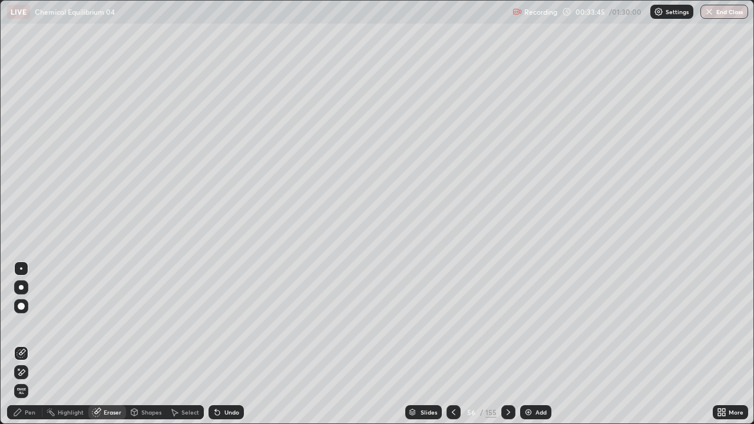
click at [34, 349] on div "Pen" at bounding box center [30, 413] width 11 height 6
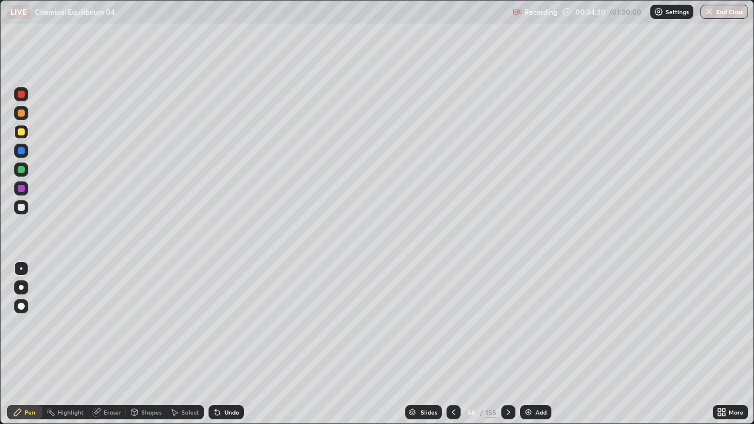
click at [20, 207] on div at bounding box center [21, 207] width 7 height 7
click at [19, 208] on div at bounding box center [21, 207] width 7 height 7
click at [20, 116] on div at bounding box center [21, 113] width 7 height 7
click at [18, 206] on div at bounding box center [21, 207] width 7 height 7
click at [21, 113] on div at bounding box center [21, 113] width 7 height 7
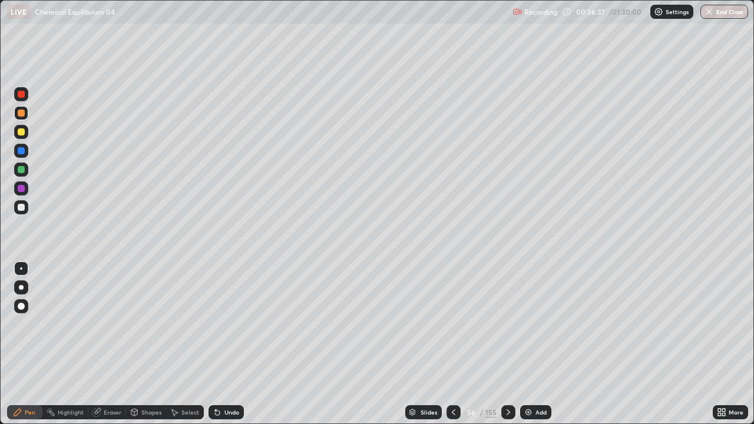
click at [21, 167] on div at bounding box center [21, 169] width 7 height 7
click at [22, 206] on div at bounding box center [21, 207] width 7 height 7
click at [24, 133] on div at bounding box center [21, 131] width 7 height 7
click at [20, 171] on div at bounding box center [21, 169] width 7 height 7
click at [22, 112] on div at bounding box center [21, 113] width 7 height 7
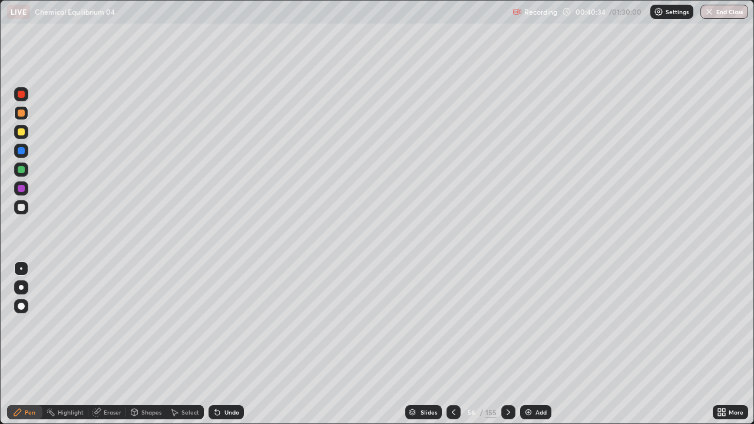
click at [529, 349] on img at bounding box center [528, 412] width 9 height 9
click at [447, 349] on div at bounding box center [454, 413] width 14 height 14
click at [505, 349] on icon at bounding box center [508, 412] width 9 height 9
click at [18, 209] on div at bounding box center [21, 207] width 7 height 7
click at [20, 134] on div at bounding box center [21, 131] width 7 height 7
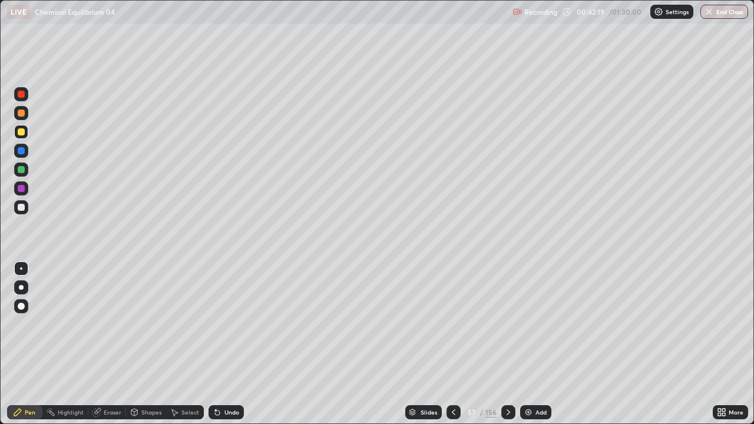
click at [18, 206] on div at bounding box center [21, 207] width 7 height 7
click at [526, 349] on img at bounding box center [528, 412] width 9 height 9
click at [22, 209] on div at bounding box center [21, 207] width 7 height 7
click at [18, 128] on div at bounding box center [21, 132] width 14 height 14
click at [19, 167] on div at bounding box center [21, 169] width 7 height 7
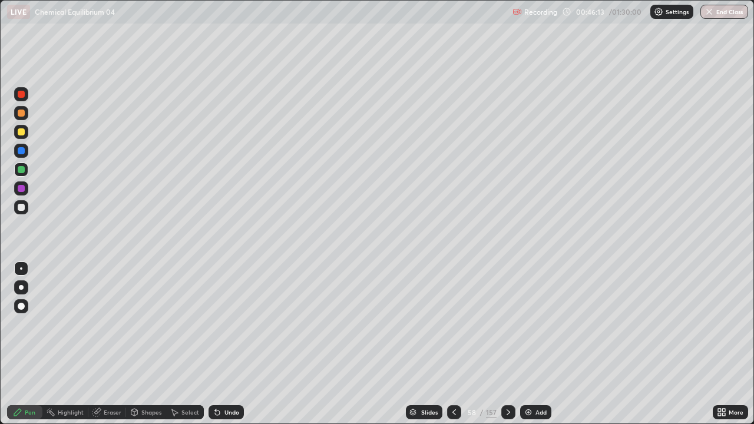
click at [19, 133] on div at bounding box center [21, 131] width 7 height 7
click at [18, 167] on div at bounding box center [21, 169] width 7 height 7
click at [17, 118] on div at bounding box center [21, 113] width 14 height 14
click at [18, 168] on div at bounding box center [21, 169] width 7 height 7
click at [22, 132] on div at bounding box center [21, 131] width 7 height 7
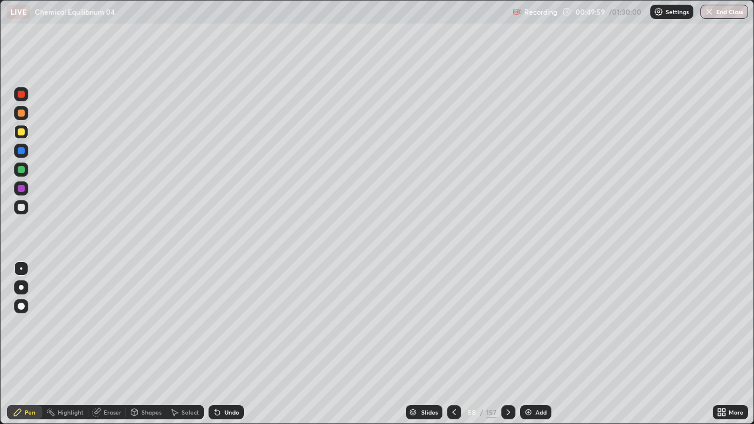
click at [22, 207] on div at bounding box center [21, 207] width 7 height 7
click at [524, 349] on img at bounding box center [528, 412] width 9 height 9
click at [19, 131] on div at bounding box center [21, 131] width 7 height 7
click at [14, 206] on div at bounding box center [21, 207] width 14 height 14
click at [528, 349] on div "Add" at bounding box center [535, 413] width 31 height 14
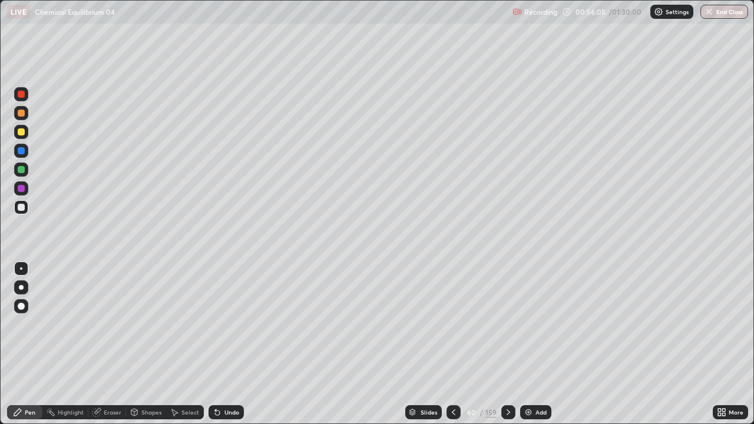
click at [19, 207] on div at bounding box center [21, 207] width 7 height 7
click at [20, 133] on div at bounding box center [21, 131] width 7 height 7
click at [20, 170] on div at bounding box center [21, 169] width 7 height 7
click at [525, 349] on div "Add" at bounding box center [535, 413] width 31 height 14
click at [15, 135] on div at bounding box center [21, 132] width 14 height 14
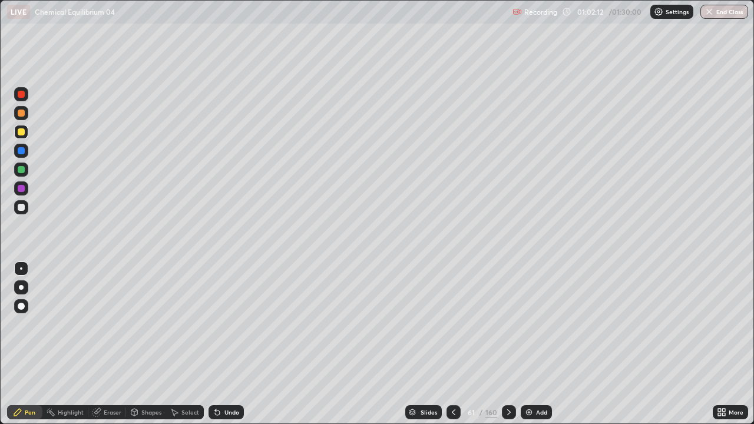
click at [21, 210] on div at bounding box center [21, 207] width 7 height 7
click at [521, 349] on div "Add" at bounding box center [536, 413] width 31 height 14
click at [21, 131] on div at bounding box center [21, 131] width 7 height 7
click at [21, 208] on div at bounding box center [21, 207] width 7 height 7
click at [216, 349] on icon at bounding box center [217, 413] width 5 height 5
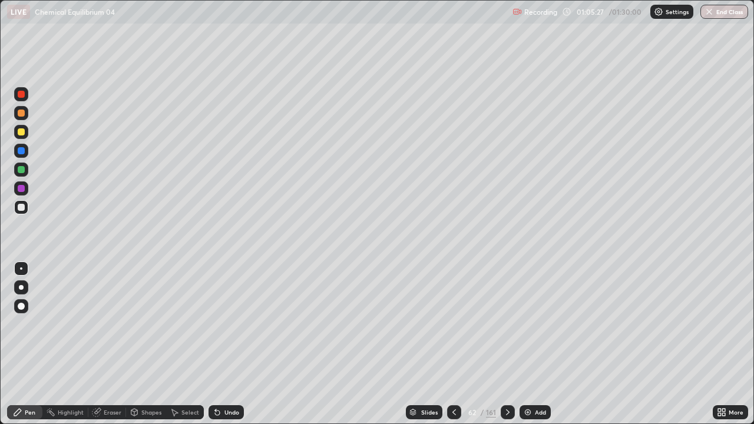
click at [21, 113] on div at bounding box center [21, 113] width 7 height 7
click at [18, 133] on div at bounding box center [21, 131] width 7 height 7
click at [19, 207] on div at bounding box center [21, 207] width 7 height 7
click at [215, 349] on icon at bounding box center [217, 413] width 5 height 5
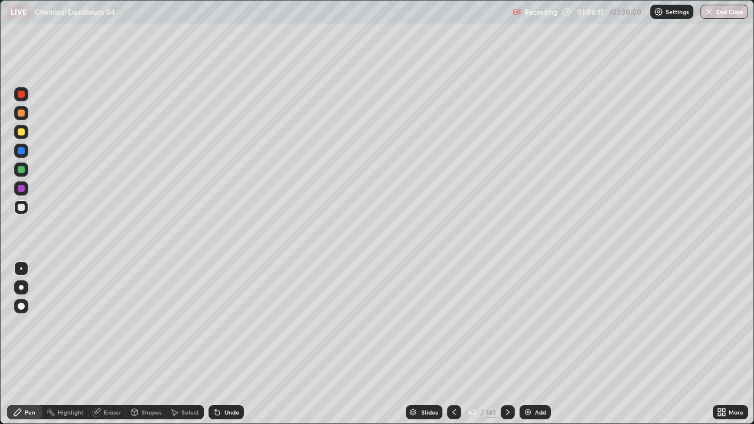
click at [215, 349] on icon at bounding box center [217, 413] width 5 height 5
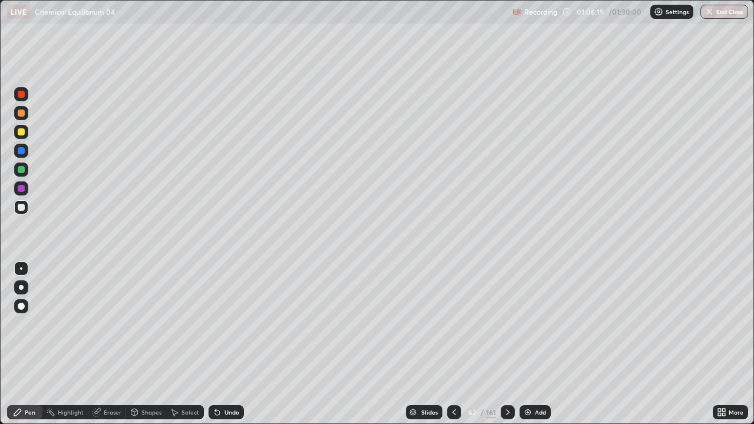
click at [215, 349] on icon at bounding box center [215, 410] width 1 height 1
click at [19, 170] on div at bounding box center [21, 169] width 7 height 7
click at [529, 349] on img at bounding box center [527, 412] width 9 height 9
click at [21, 208] on div at bounding box center [21, 207] width 7 height 7
click at [20, 132] on div at bounding box center [21, 131] width 7 height 7
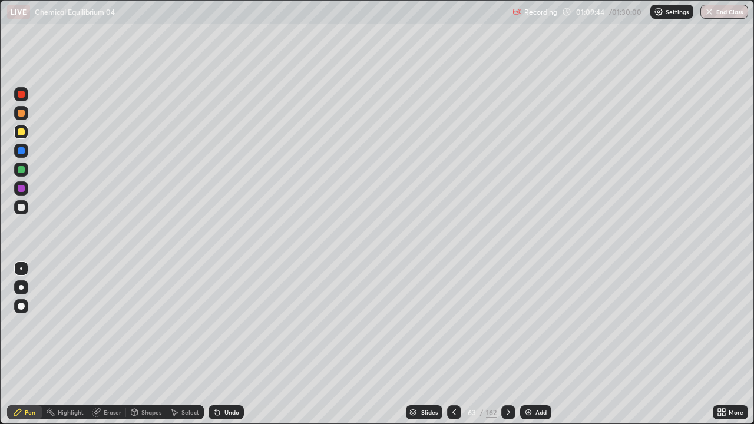
click at [19, 209] on div at bounding box center [21, 207] width 7 height 7
click at [18, 207] on div at bounding box center [21, 207] width 7 height 7
click at [23, 131] on div at bounding box center [21, 131] width 7 height 7
click at [526, 349] on img at bounding box center [528, 412] width 9 height 9
click at [19, 207] on div at bounding box center [21, 207] width 7 height 7
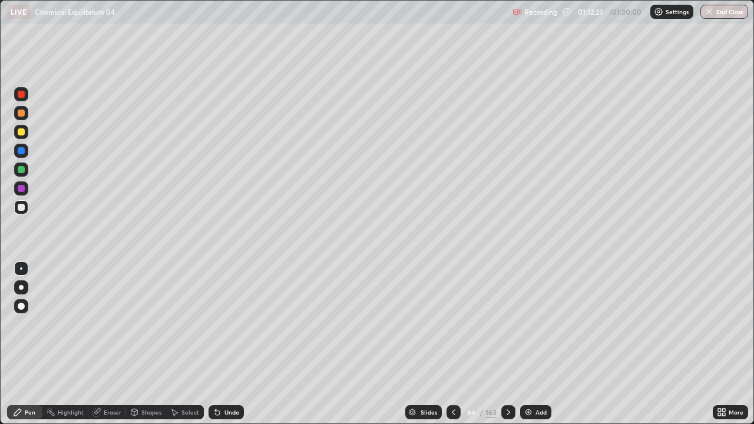
click at [448, 349] on div at bounding box center [454, 413] width 14 height 14
click at [453, 349] on icon at bounding box center [453, 412] width 9 height 9
click at [507, 349] on icon at bounding box center [508, 412] width 9 height 9
click at [506, 349] on icon at bounding box center [508, 412] width 9 height 9
click at [507, 349] on icon at bounding box center [508, 412] width 9 height 9
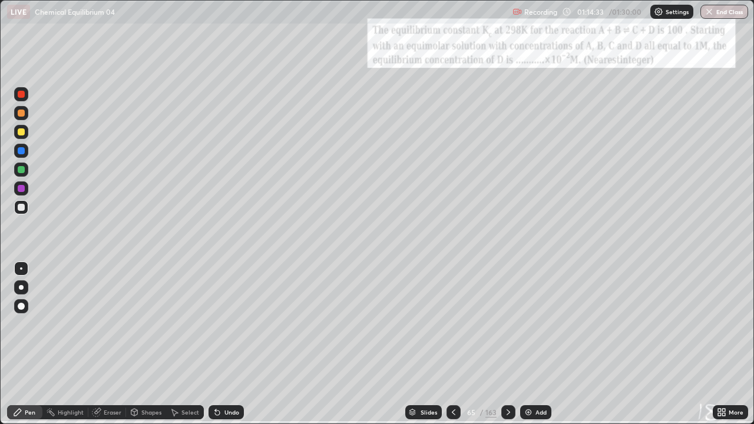
click at [453, 349] on icon at bounding box center [453, 412] width 9 height 9
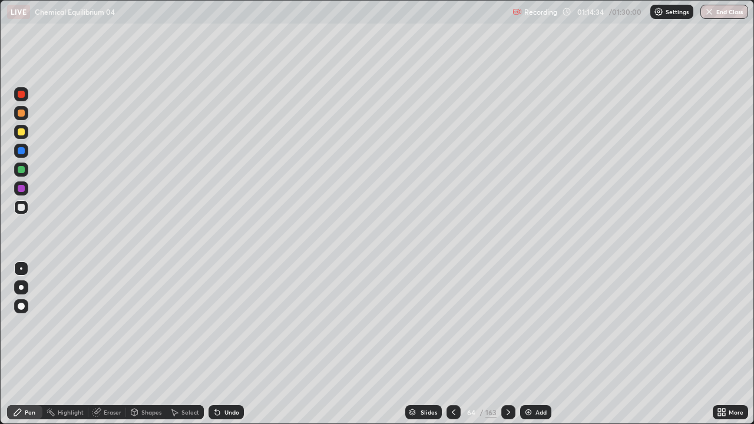
click at [526, 349] on img at bounding box center [528, 412] width 9 height 9
click at [22, 208] on div at bounding box center [21, 207] width 7 height 7
click at [20, 134] on div at bounding box center [21, 131] width 7 height 7
click at [21, 115] on div at bounding box center [21, 113] width 7 height 7
click at [506, 349] on icon at bounding box center [508, 412] width 9 height 9
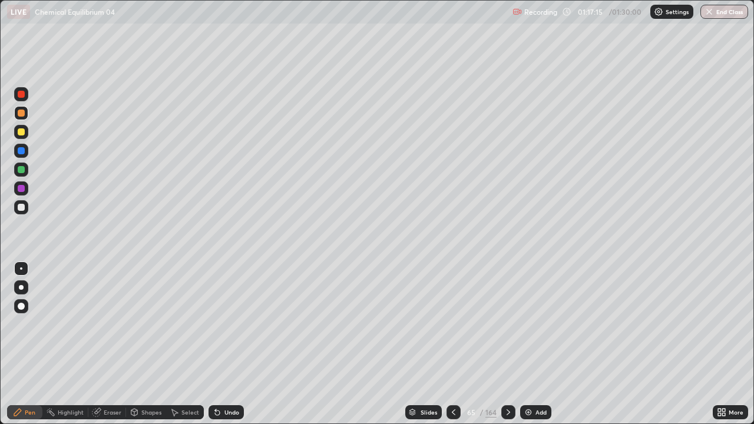
click at [509, 349] on icon at bounding box center [508, 412] width 9 height 9
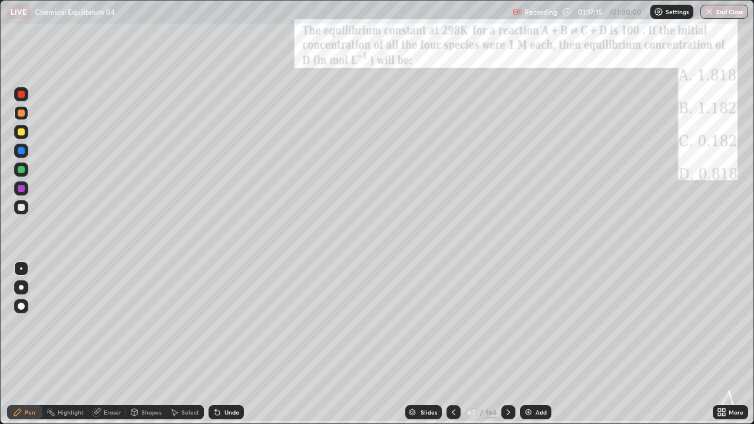
click at [507, 349] on icon at bounding box center [508, 412] width 9 height 9
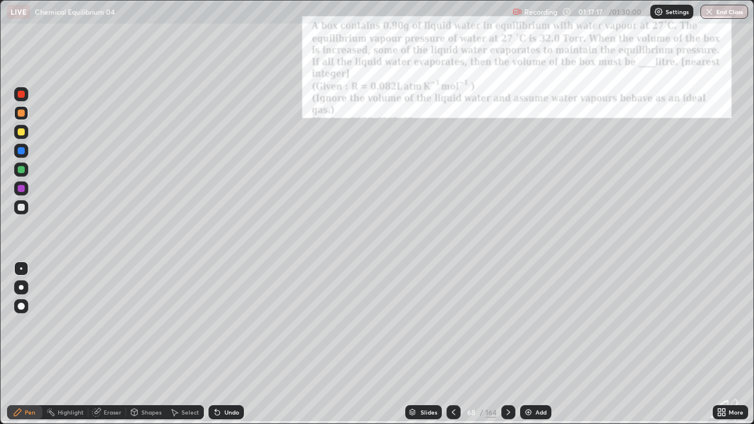
click at [453, 349] on icon at bounding box center [453, 412] width 9 height 9
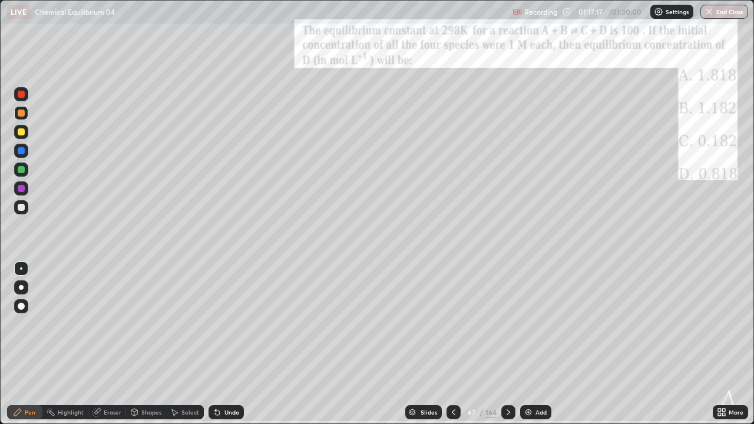
click at [453, 349] on icon at bounding box center [453, 412] width 9 height 9
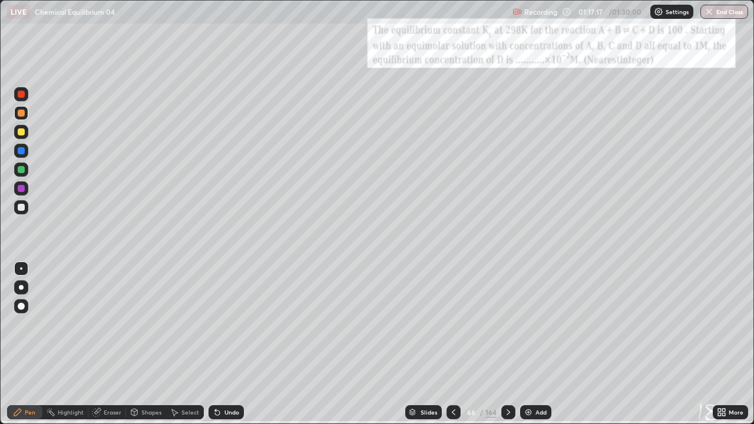
click at [454, 349] on div at bounding box center [454, 413] width 14 height 14
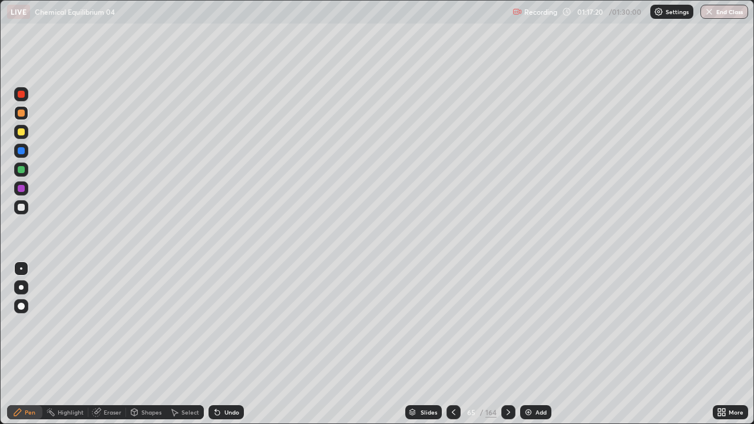
click at [451, 349] on icon at bounding box center [453, 412] width 9 height 9
click at [507, 349] on icon at bounding box center [508, 412] width 9 height 9
click at [20, 132] on div at bounding box center [21, 131] width 7 height 7
click at [24, 208] on div at bounding box center [21, 207] width 7 height 7
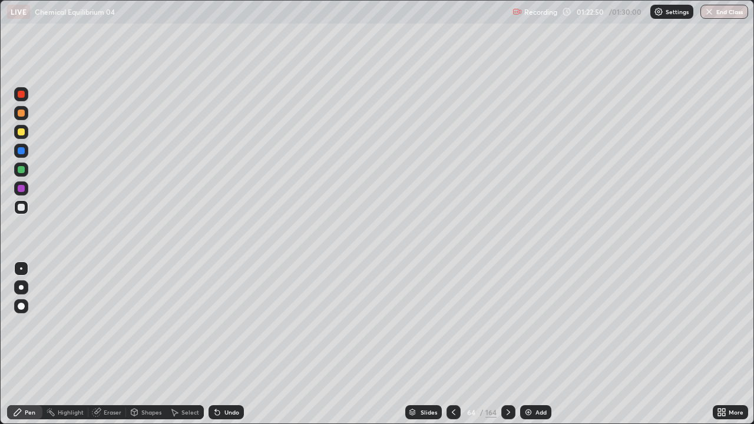
click at [522, 349] on div "Add" at bounding box center [535, 413] width 31 height 14
click at [21, 210] on div at bounding box center [21, 207] width 7 height 7
click at [21, 207] on div at bounding box center [21, 207] width 7 height 7
click at [480, 349] on div "/" at bounding box center [482, 412] width 4 height 7
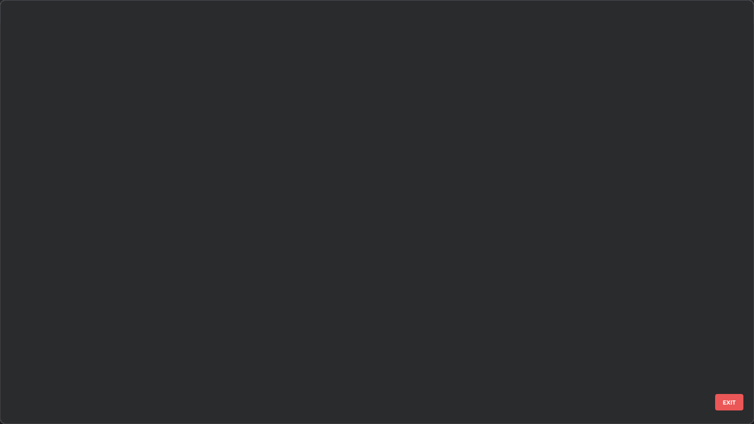
scroll to position [420, 747]
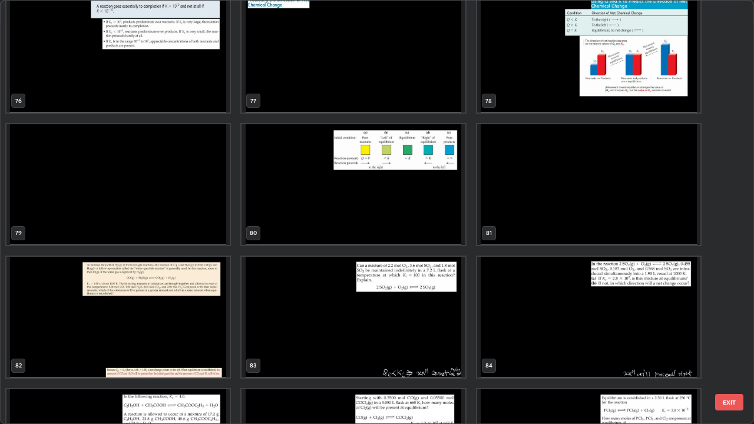
click at [330, 267] on img "grid" at bounding box center [353, 317] width 223 height 121
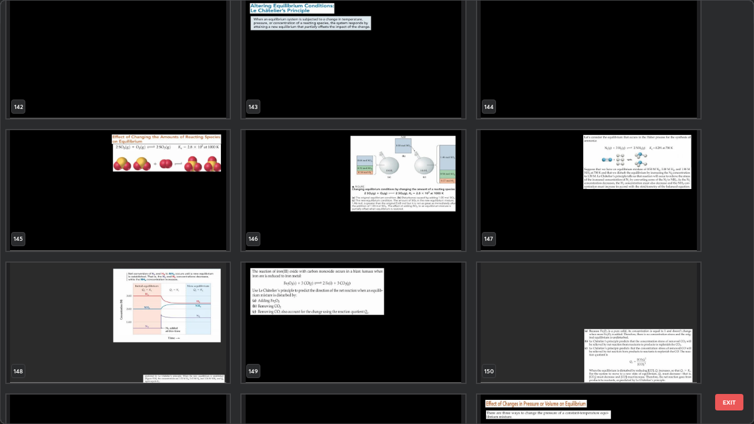
scroll to position [6236, 0]
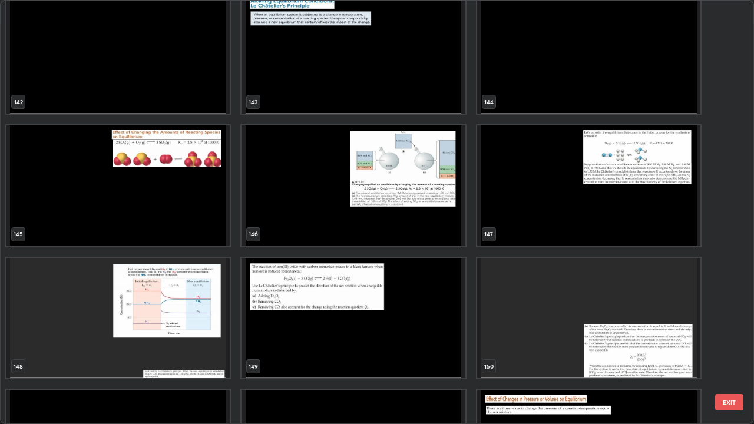
click at [306, 205] on img "grid" at bounding box center [353, 186] width 223 height 121
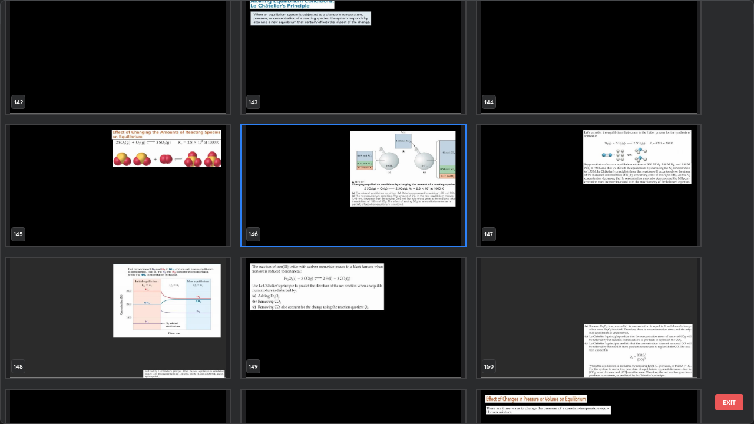
click at [304, 206] on img "grid" at bounding box center [353, 186] width 223 height 121
click at [302, 207] on img "grid" at bounding box center [353, 186] width 223 height 121
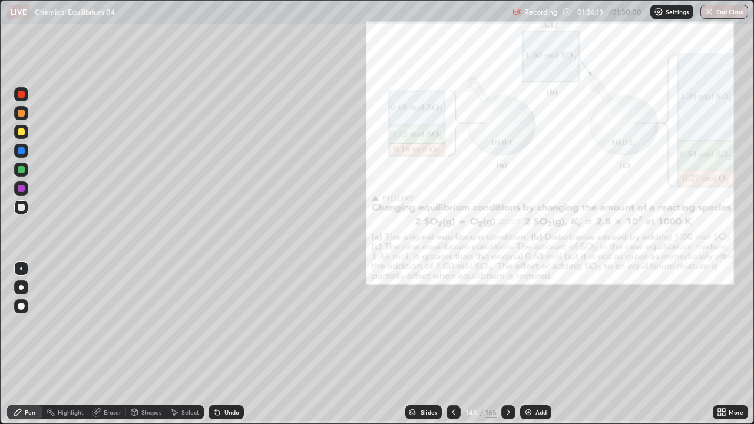
click at [301, 210] on img "grid" at bounding box center [353, 186] width 223 height 121
click at [507, 349] on icon at bounding box center [508, 412] width 9 height 9
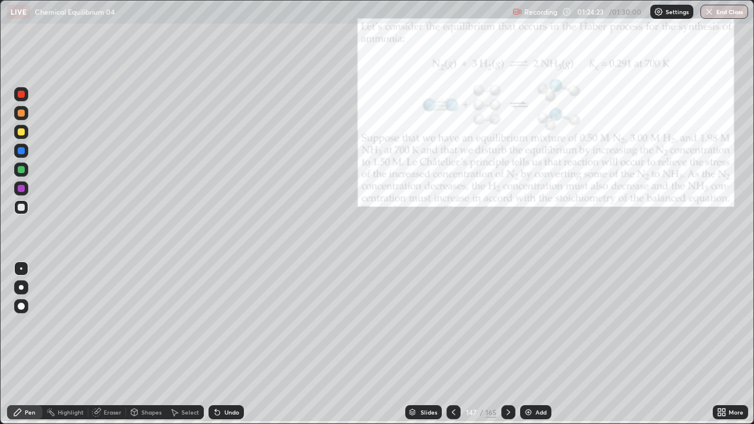
click at [507, 349] on icon at bounding box center [509, 413] width 4 height 6
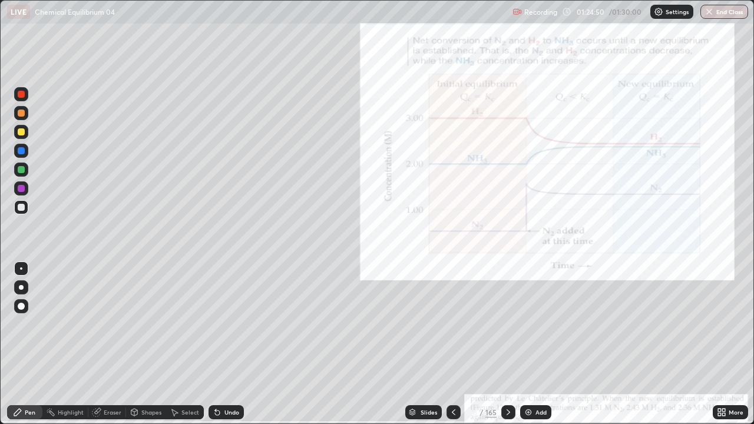
click at [454, 349] on icon at bounding box center [454, 413] width 4 height 6
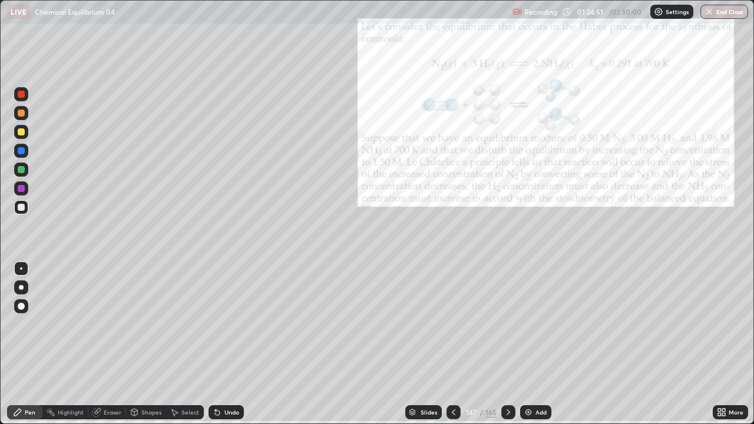
click at [504, 349] on icon at bounding box center [508, 412] width 9 height 9
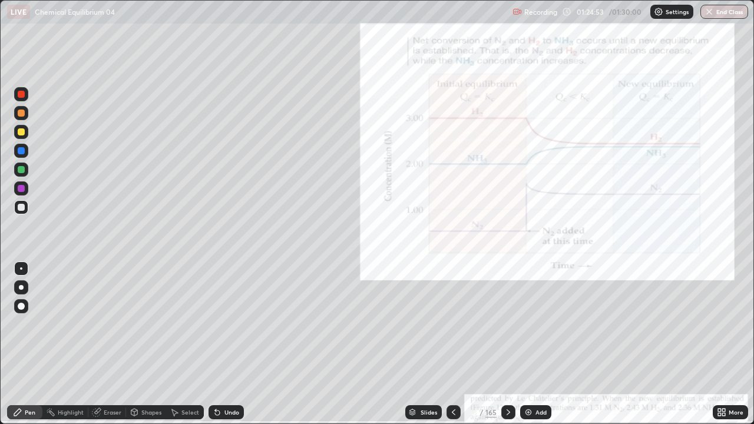
click at [490, 349] on div "165" at bounding box center [491, 412] width 11 height 11
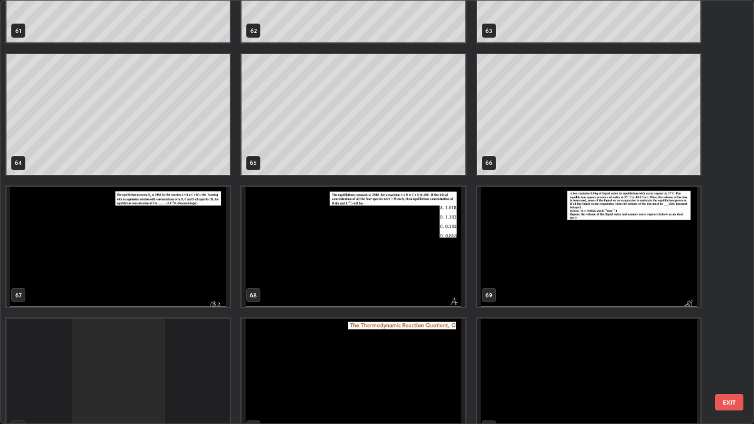
scroll to position [2732, 0]
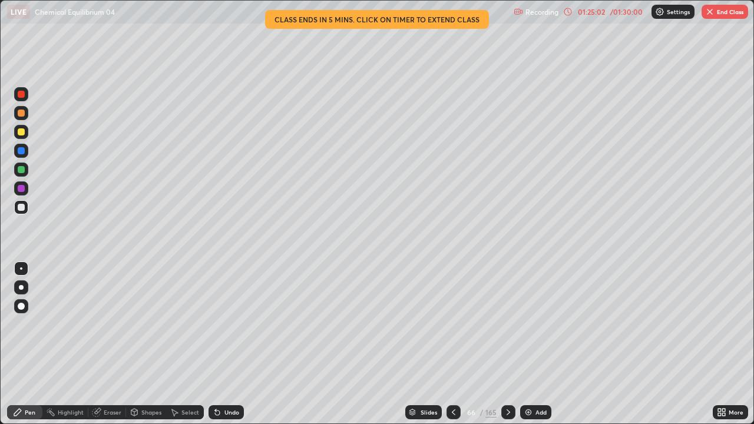
click at [451, 349] on div at bounding box center [454, 413] width 14 height 14
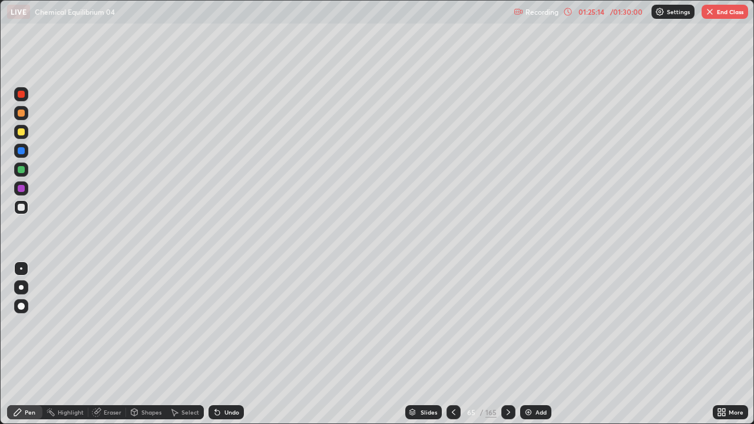
click at [18, 134] on div at bounding box center [21, 131] width 7 height 7
click at [20, 208] on div at bounding box center [21, 207] width 7 height 7
click at [216, 349] on div "Undo" at bounding box center [226, 413] width 35 height 14
click at [215, 349] on div "Undo" at bounding box center [226, 413] width 35 height 14
click at [21, 132] on div at bounding box center [21, 131] width 7 height 7
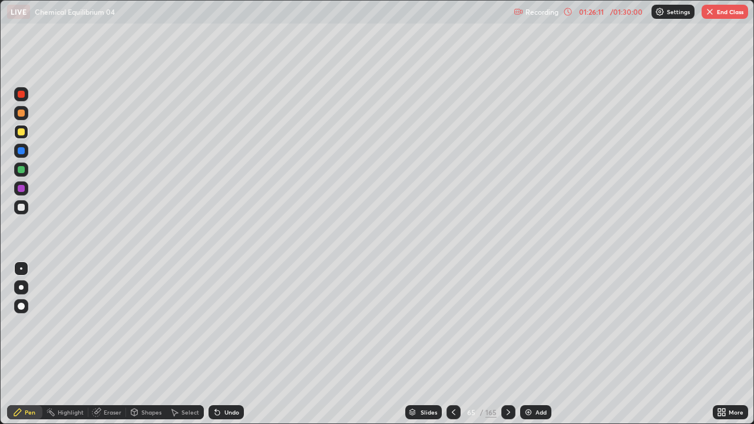
click at [24, 95] on div at bounding box center [21, 94] width 7 height 7
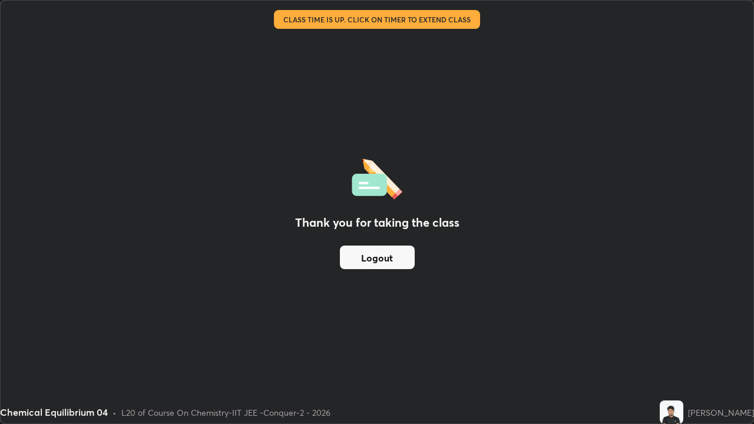
click at [398, 255] on button "Logout" at bounding box center [377, 258] width 75 height 24
